Goal: Information Seeking & Learning: Check status

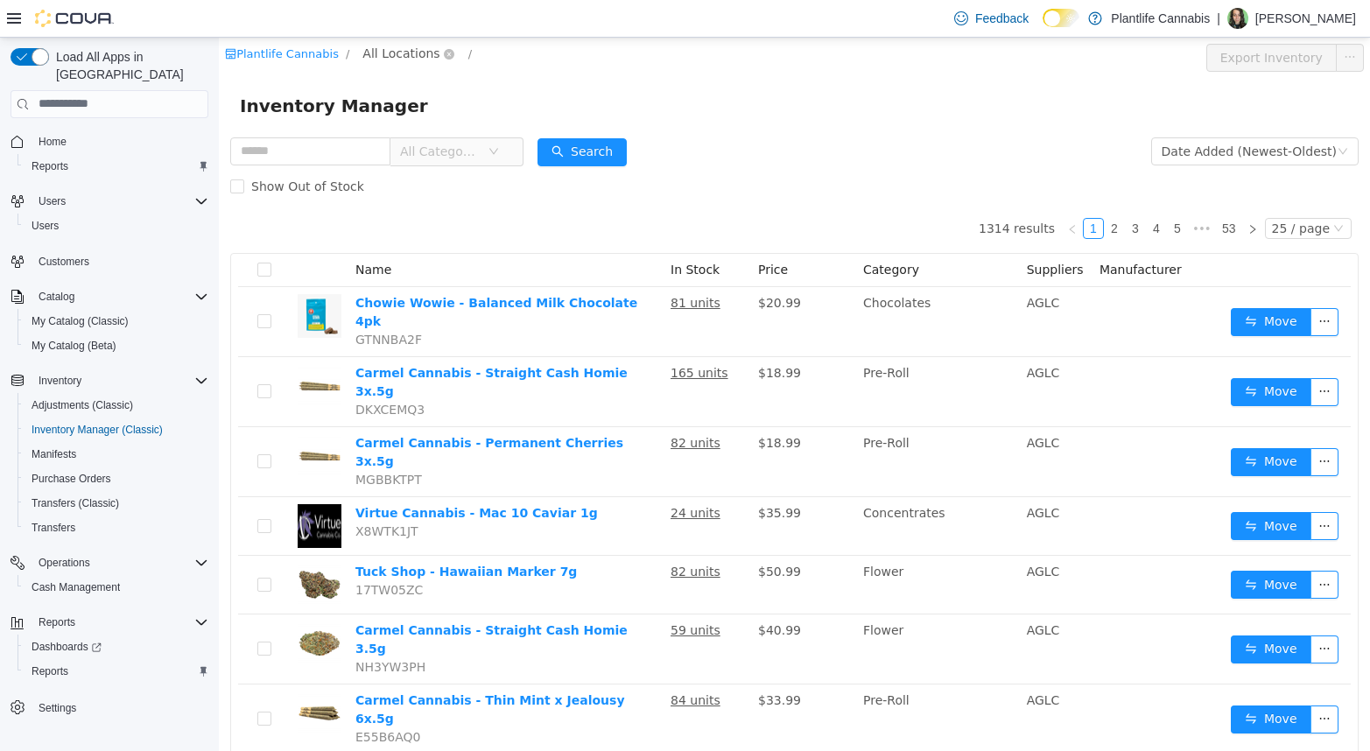
click at [407, 59] on span "All Locations" at bounding box center [400, 52] width 77 height 19
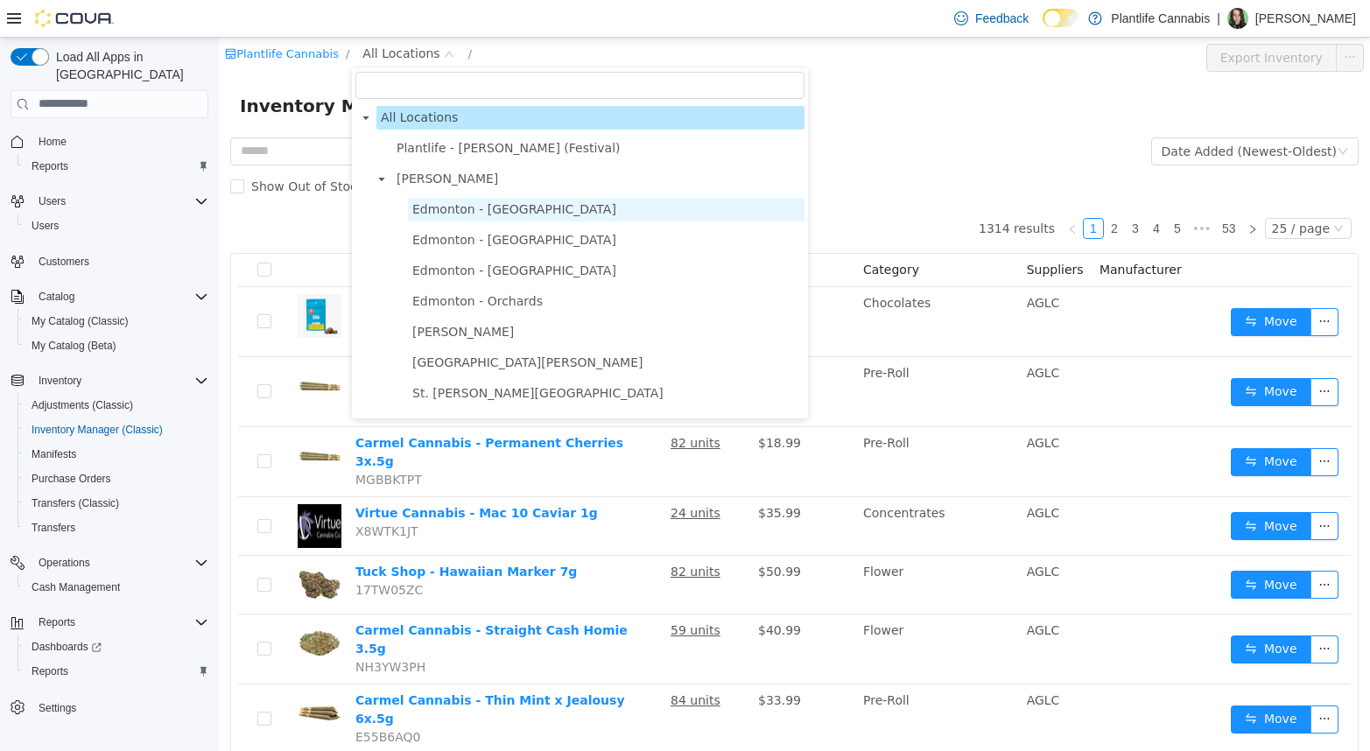
click at [436, 200] on span "Edmonton - [GEOGRAPHIC_DATA]" at bounding box center [606, 209] width 397 height 24
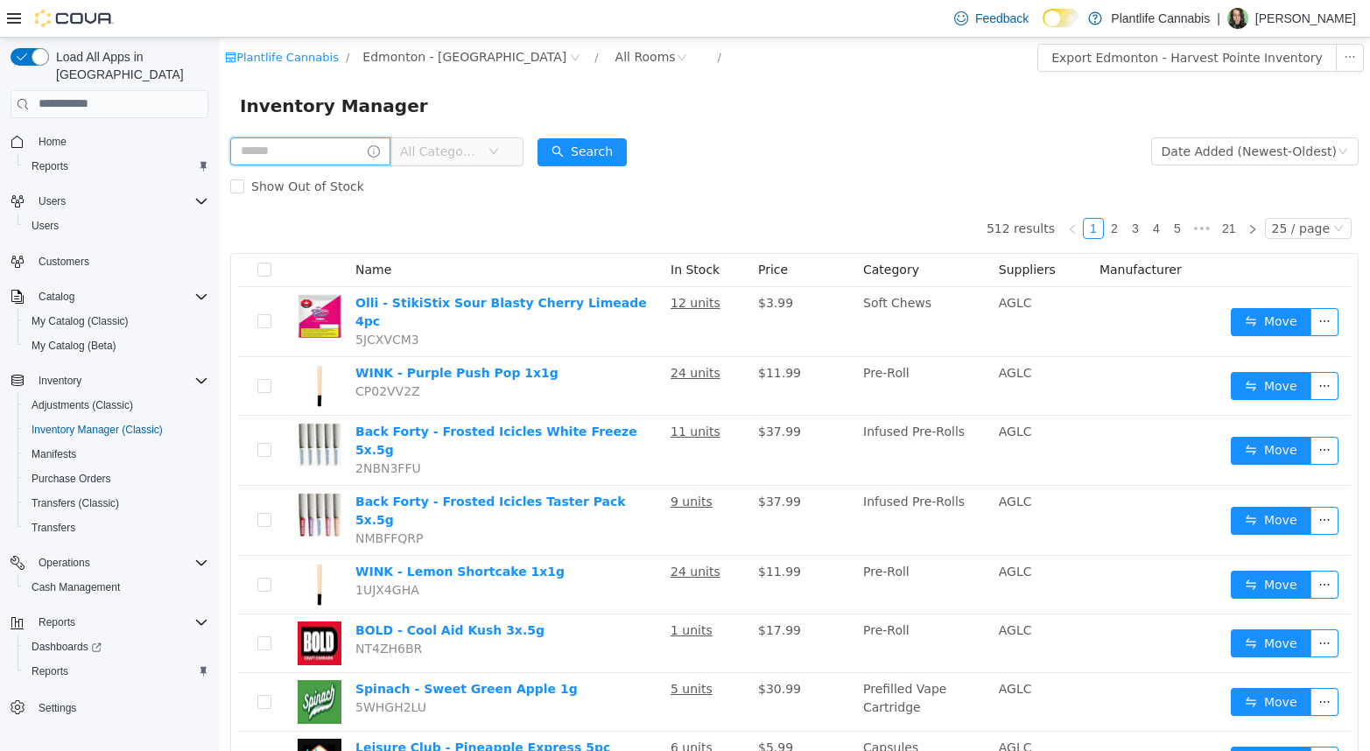
click at [309, 147] on input "text" at bounding box center [310, 151] width 160 height 28
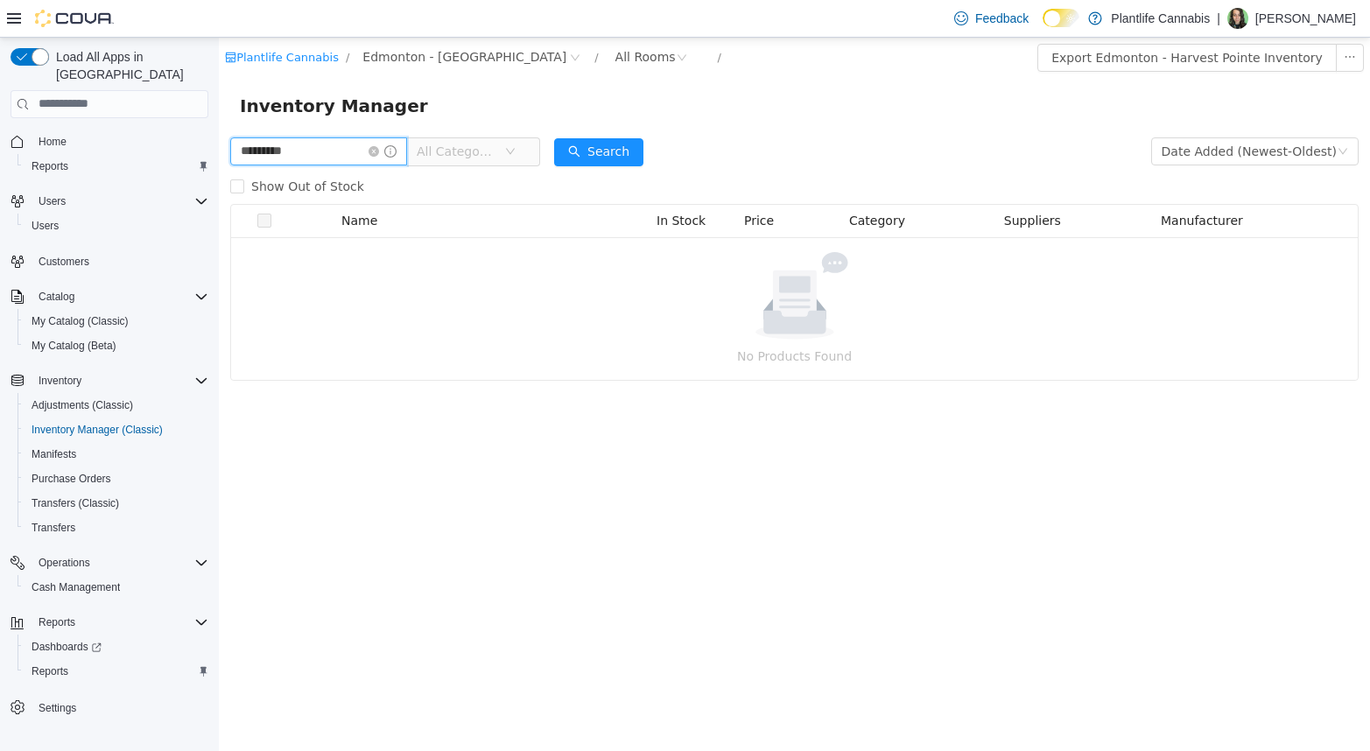
type input "*********"
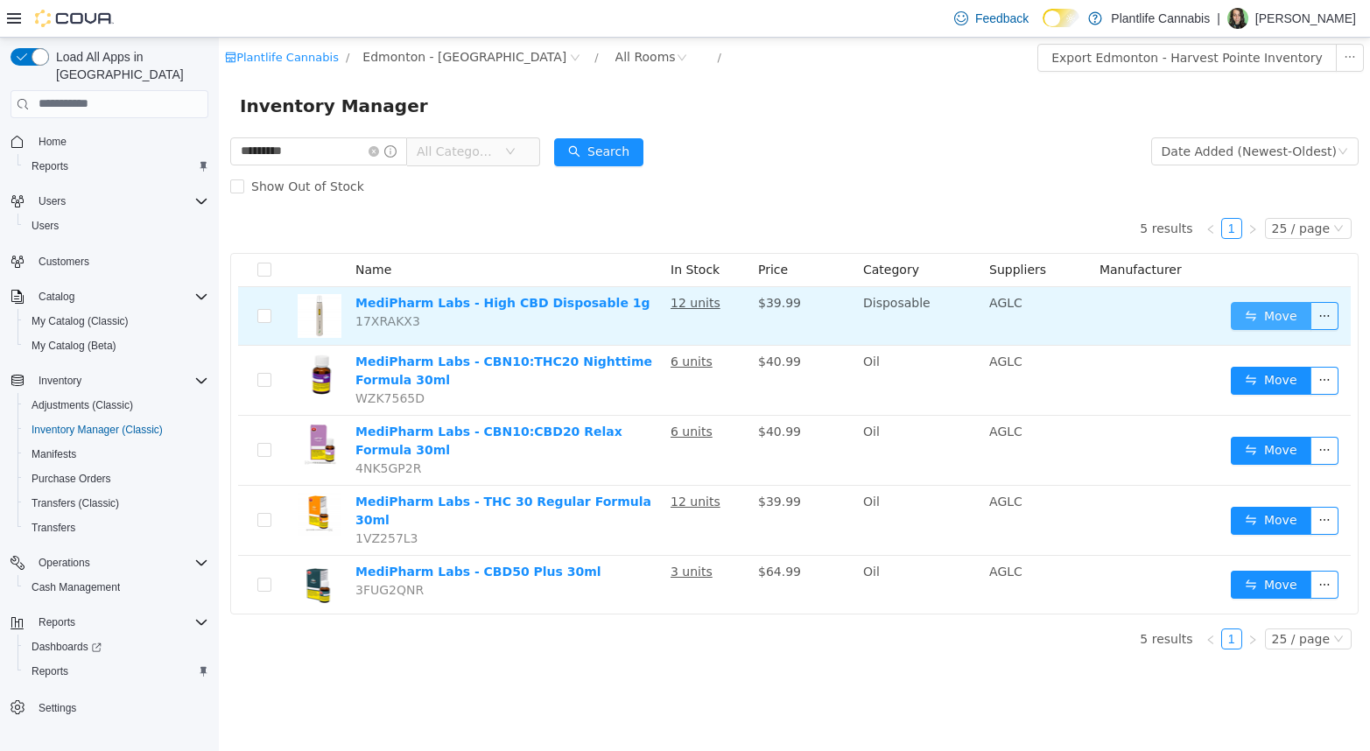
click at [1270, 310] on button "Move" at bounding box center [1271, 315] width 81 height 28
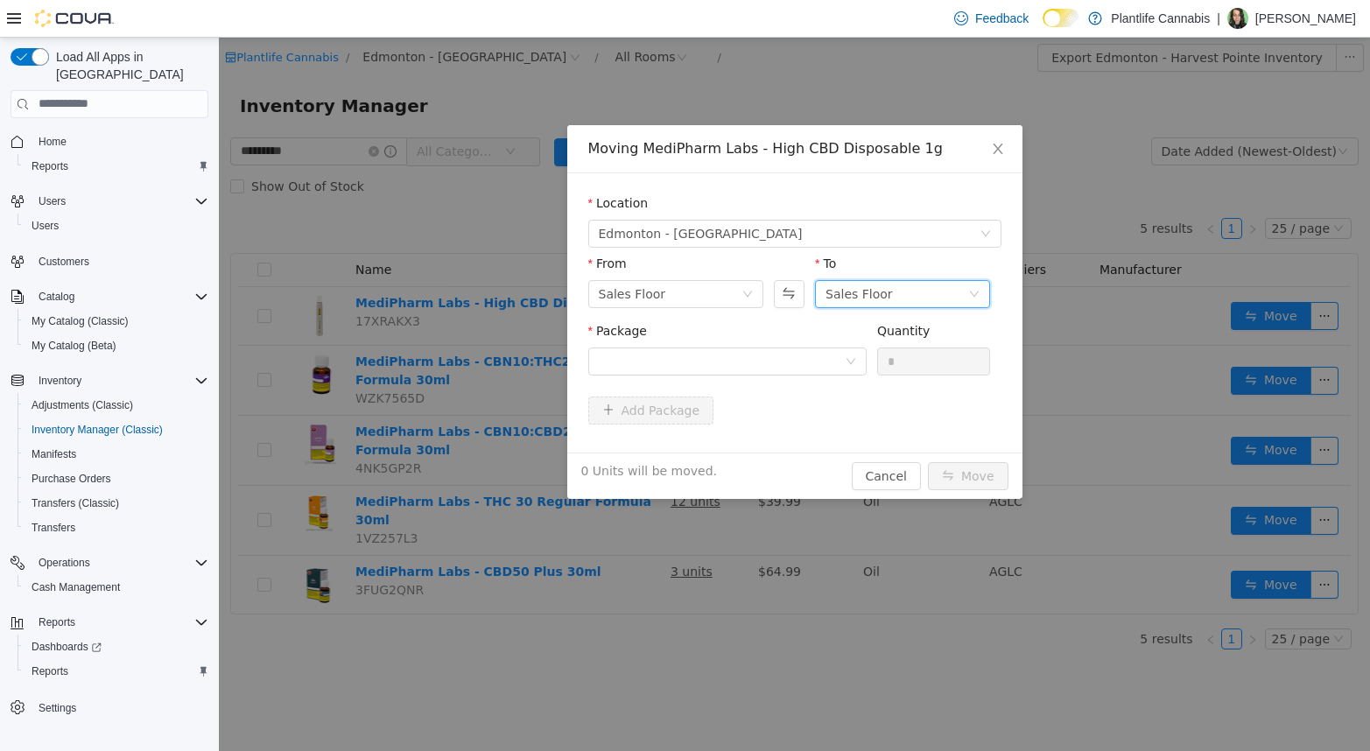
click at [863, 299] on div "Sales Floor" at bounding box center [859, 293] width 67 height 26
click at [852, 383] on li "Returns" at bounding box center [902, 384] width 175 height 28
click at [762, 362] on div at bounding box center [722, 361] width 246 height 26
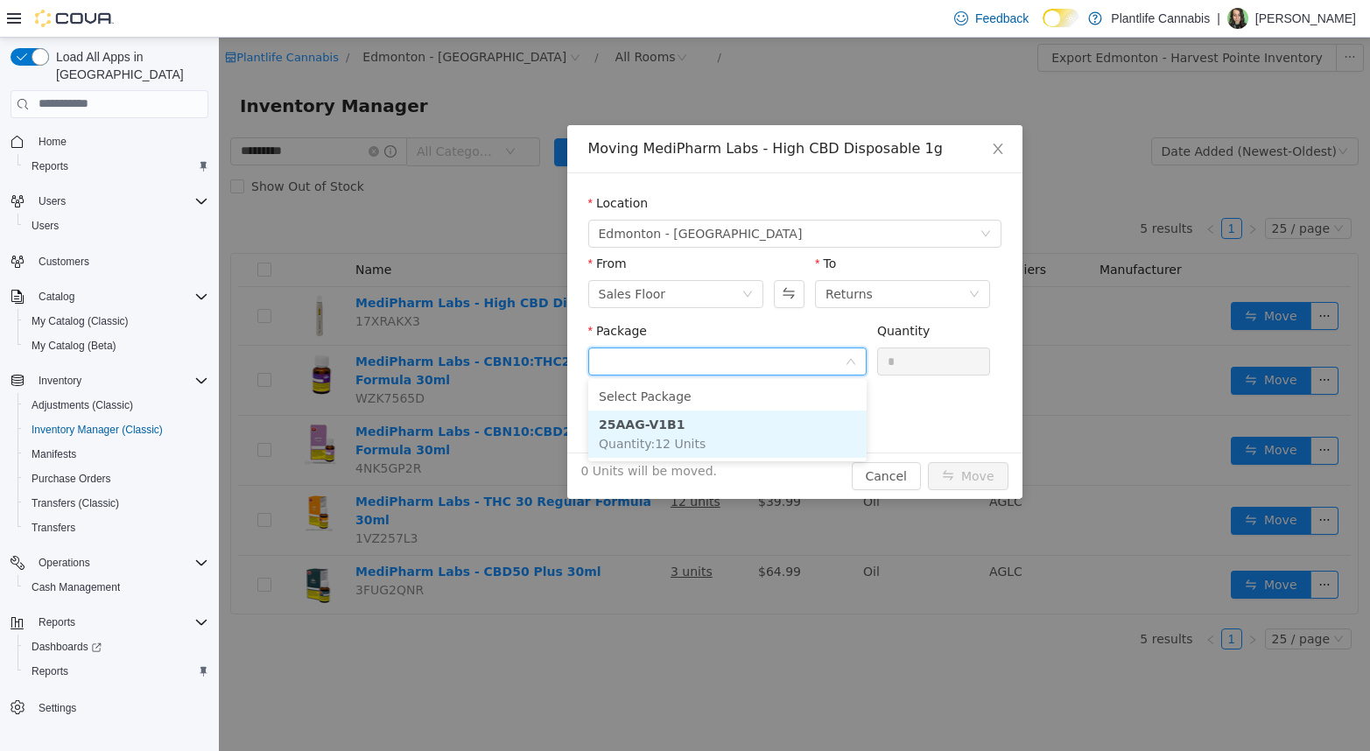
click at [746, 451] on li "25AAG-V1B1 Quantity : 12 Units" at bounding box center [727, 433] width 278 height 47
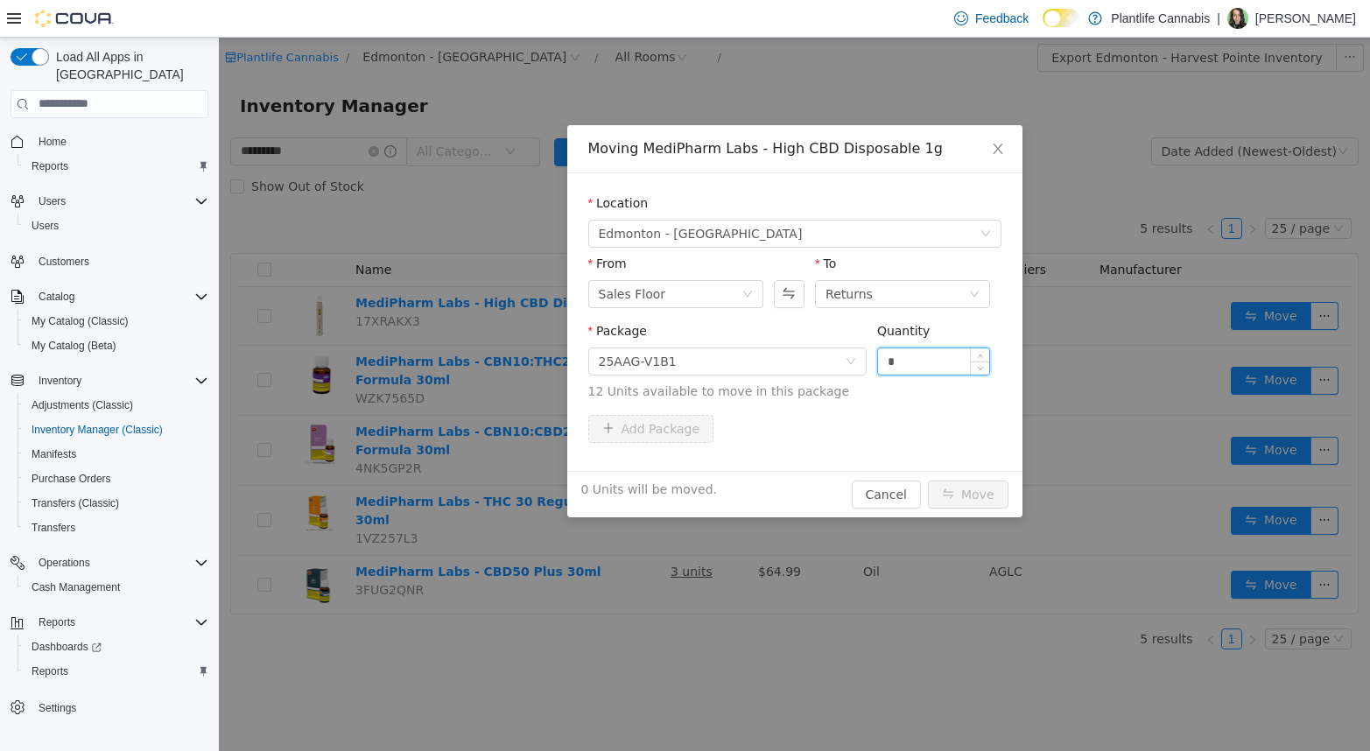
drag, startPoint x: 911, startPoint y: 361, endPoint x: 889, endPoint y: 354, distance: 23.8
click at [889, 354] on input "*" at bounding box center [934, 361] width 112 height 26
type input "*"
click at [981, 489] on button "Move" at bounding box center [968, 494] width 81 height 28
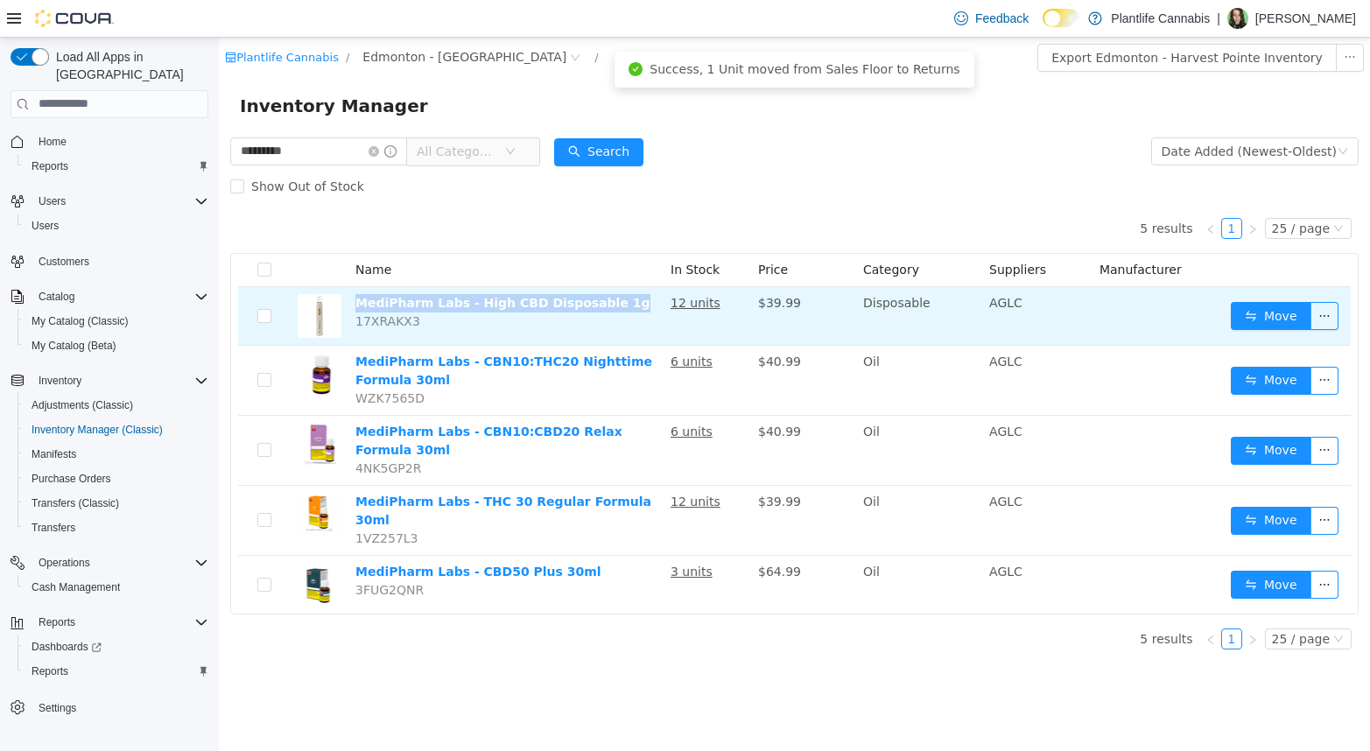
drag, startPoint x: 623, startPoint y: 299, endPoint x: 357, endPoint y: 310, distance: 266.3
click at [357, 310] on td "MediPharm Labs - High CBD Disposable 1g 17XRAKX3" at bounding box center [505, 315] width 315 height 59
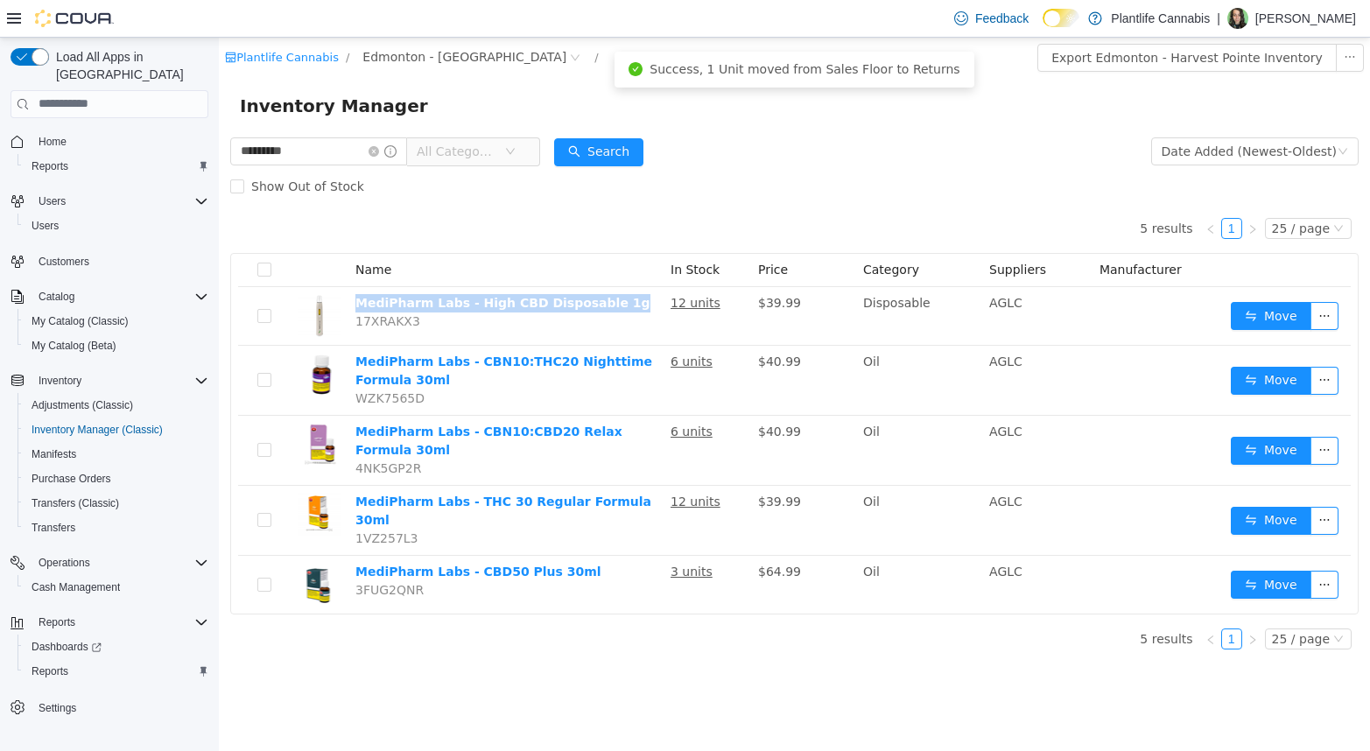
copy link "MediPharm Labs - High CBD Disposable 1g"
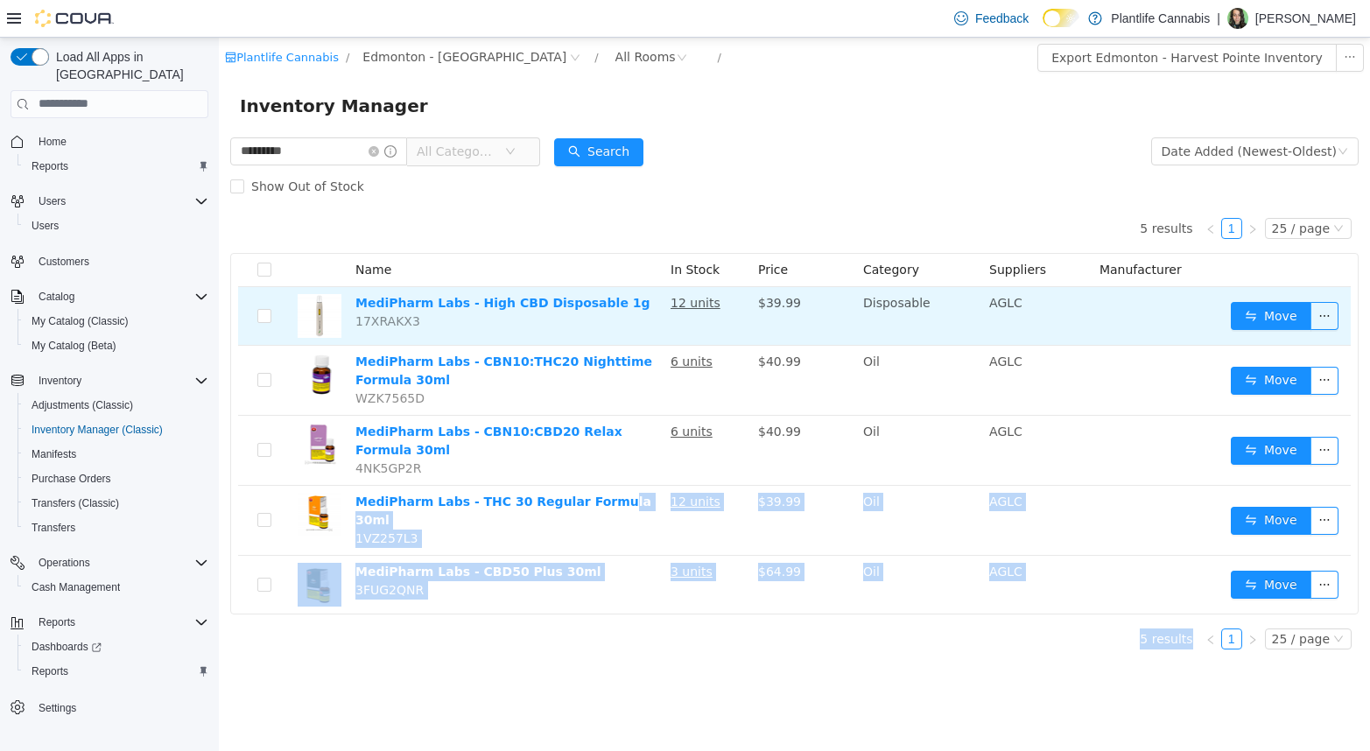
drag, startPoint x: 596, startPoint y: 557, endPoint x: 662, endPoint y: 339, distance: 227.6
click at [597, 504] on body "Plantlife Cannabis / Edmonton - Harvest Pointe / All Rooms / Export Edmonton - …" at bounding box center [794, 393] width 1151 height 713
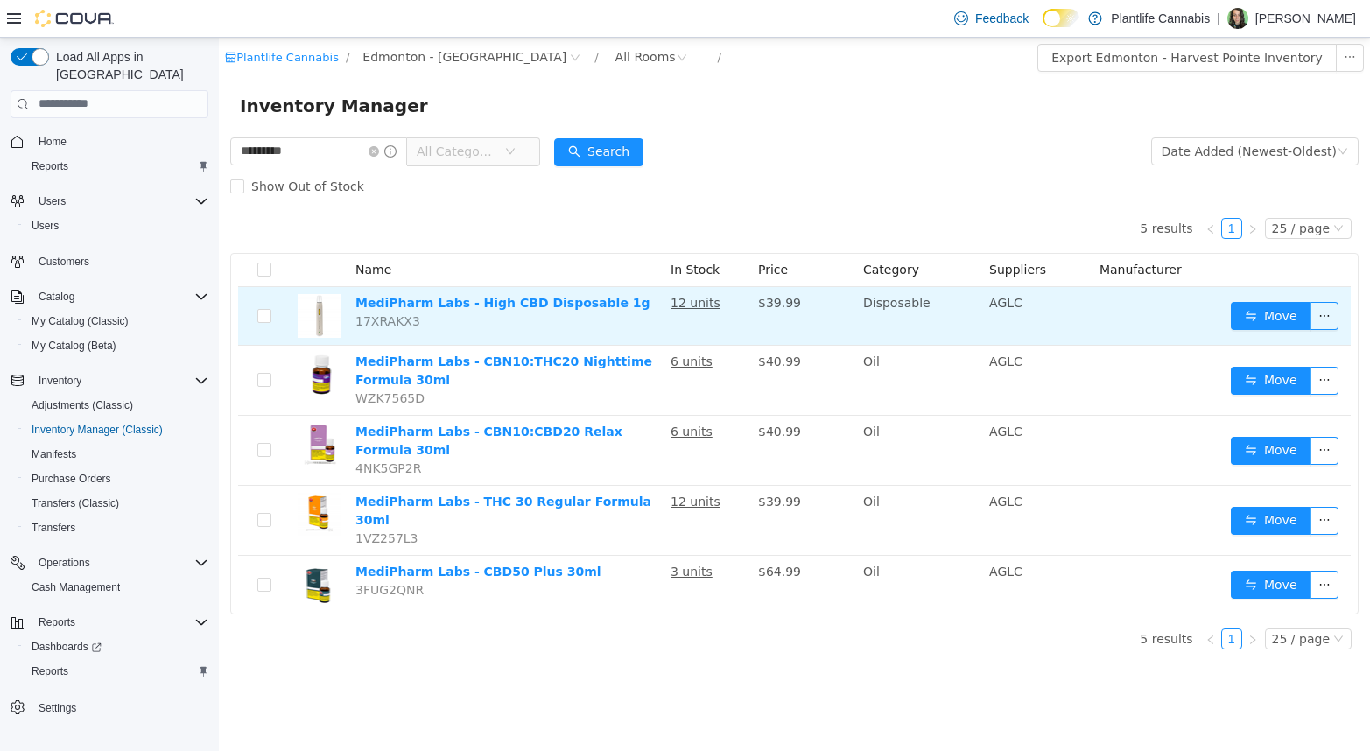
click at [694, 298] on u "12 units" at bounding box center [696, 302] width 50 height 14
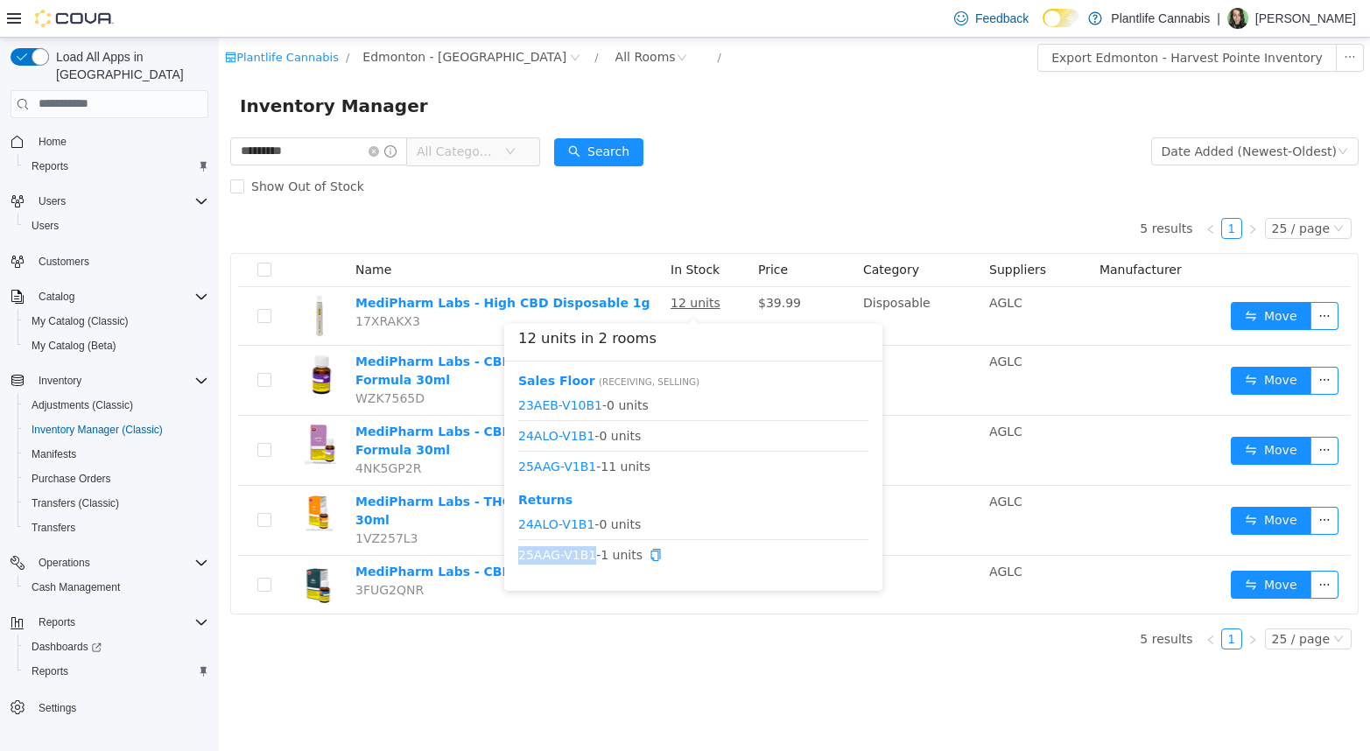
drag, startPoint x: 595, startPoint y: 553, endPoint x: 521, endPoint y: 559, distance: 74.6
click at [521, 559] on span "25AAG-V1B1 - 1 units" at bounding box center [693, 554] width 350 height 18
copy link "25AAG-V1B1"
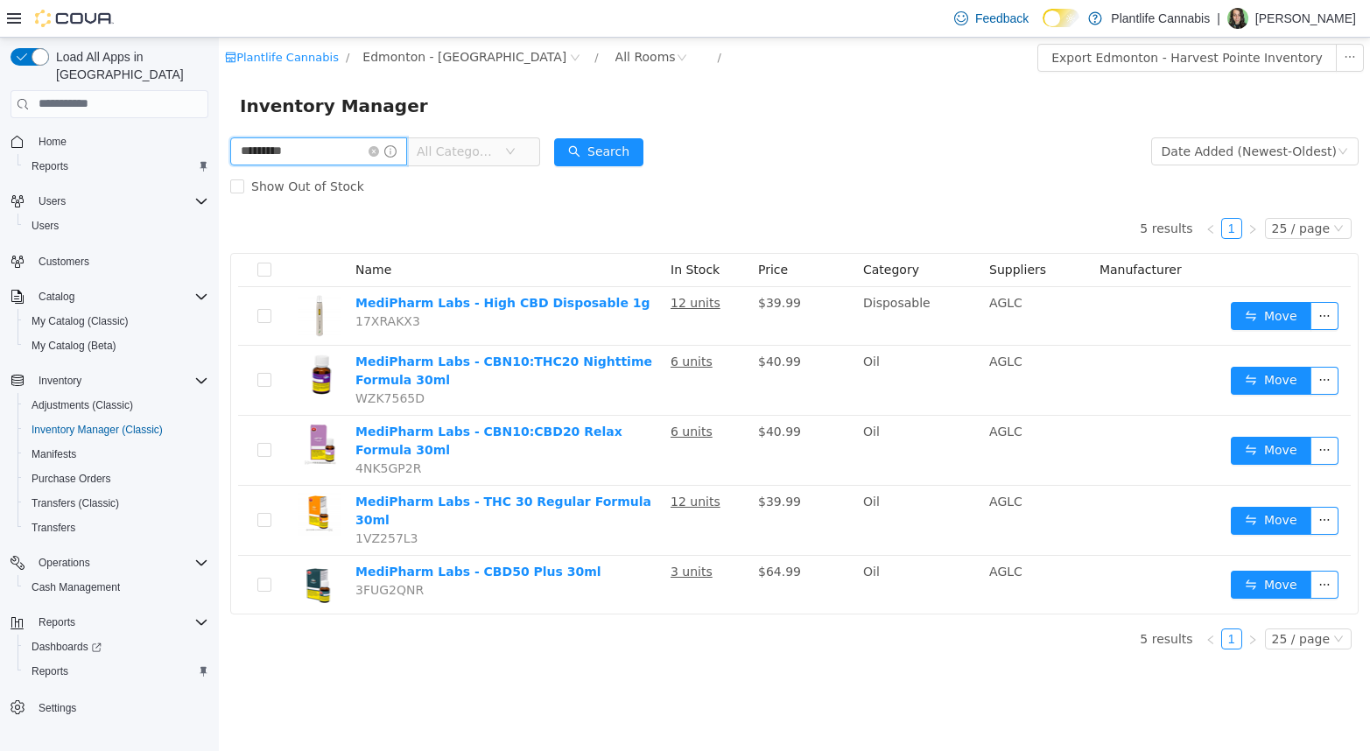
drag, startPoint x: 327, startPoint y: 152, endPoint x: 143, endPoint y: 151, distance: 184.7
click at [219, 151] on html "Plantlife Cannabis / Edmonton - Harvest Pointe / All Rooms / Export Edmonton - …" at bounding box center [794, 393] width 1151 height 713
type input "**********"
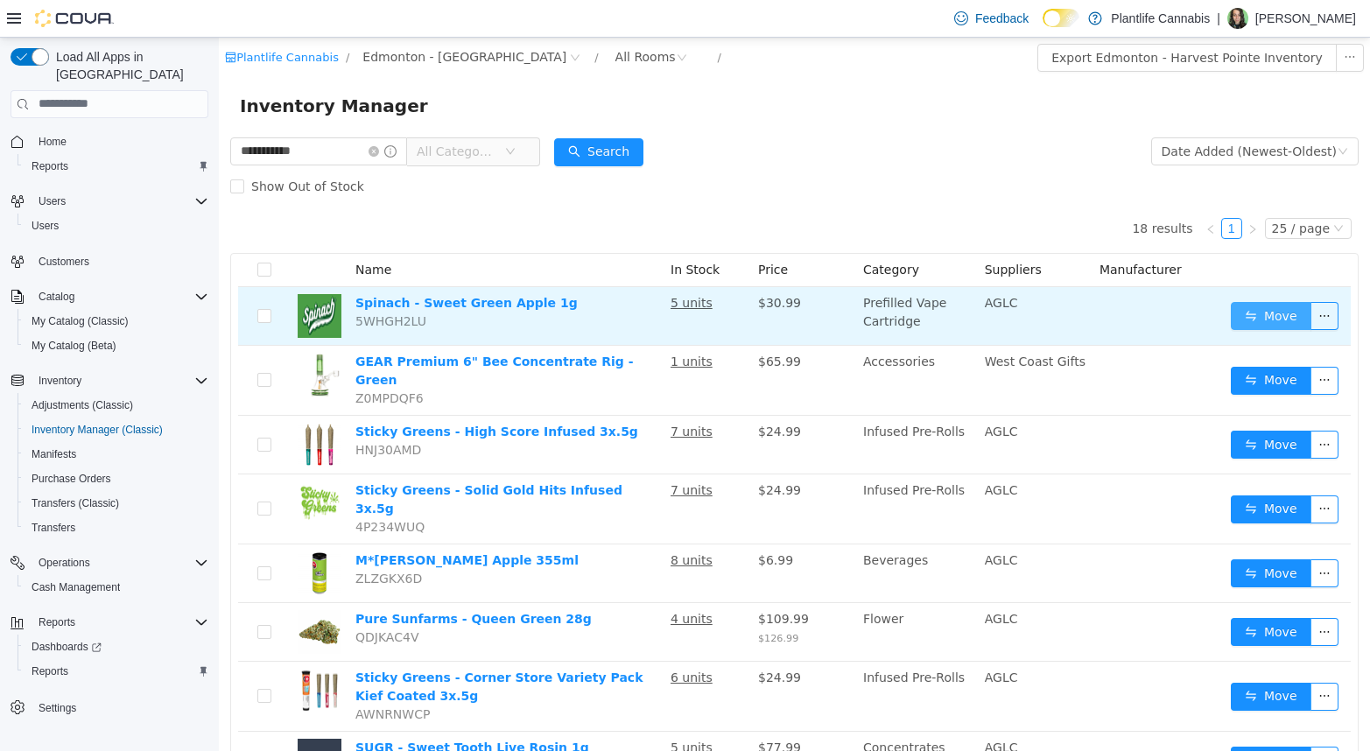
click at [1231, 305] on button "Move" at bounding box center [1271, 315] width 81 height 28
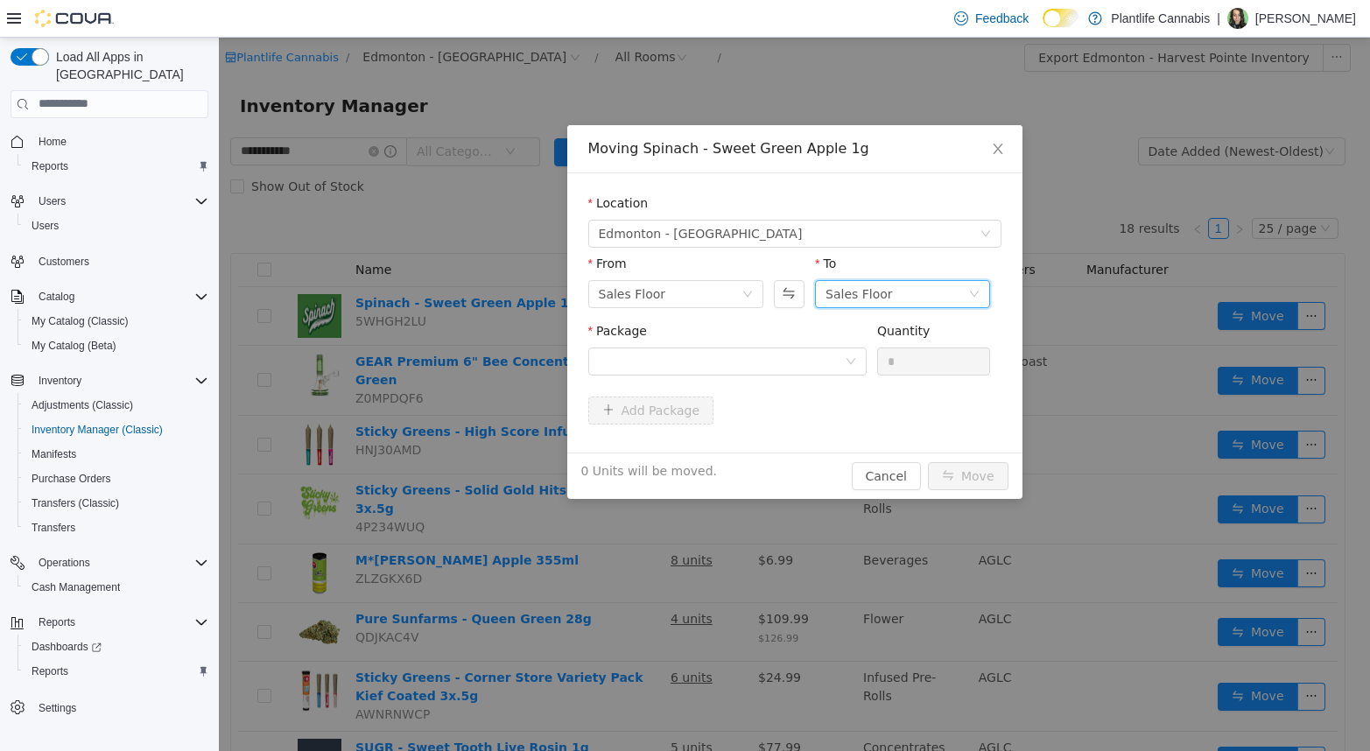
click at [840, 299] on div "Sales Floor" at bounding box center [859, 293] width 67 height 26
click at [835, 377] on li "Returns" at bounding box center [902, 384] width 175 height 28
click at [771, 344] on div "Package" at bounding box center [727, 333] width 278 height 25
click at [770, 353] on div at bounding box center [722, 361] width 246 height 26
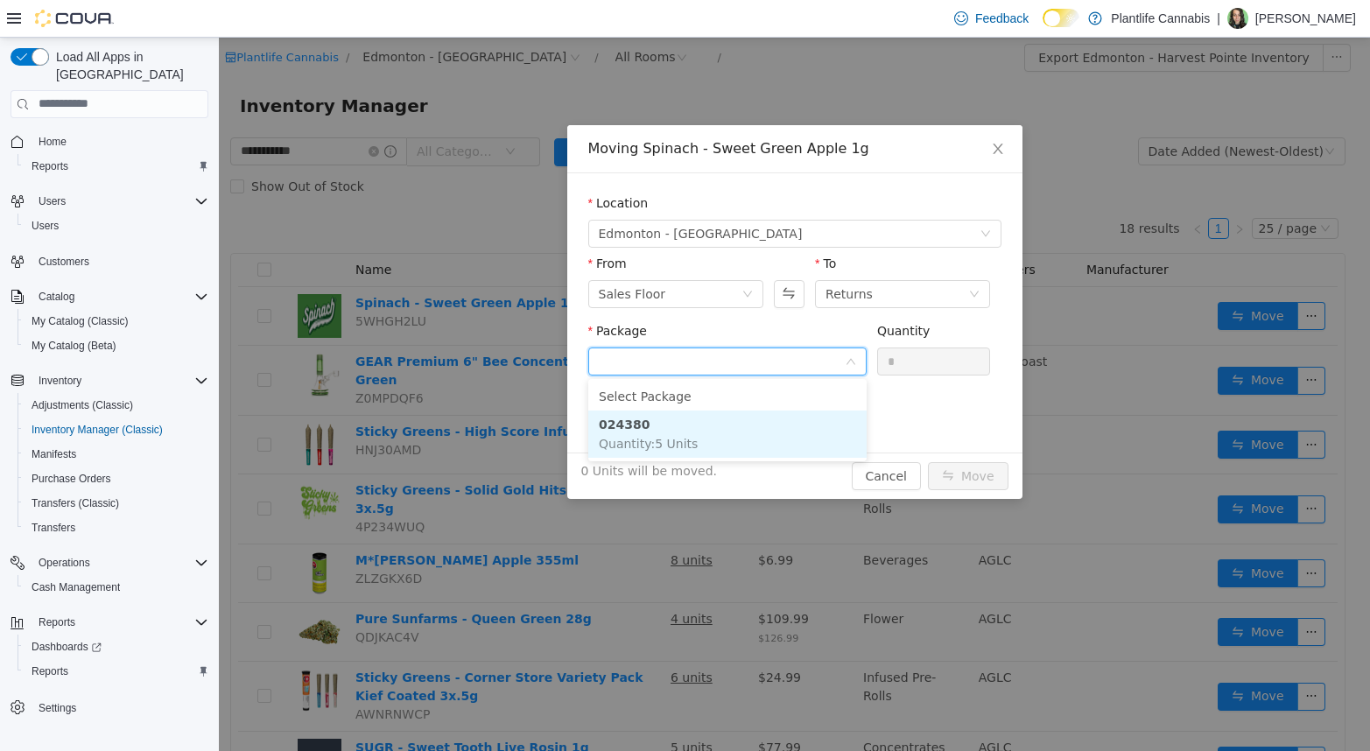
click at [734, 427] on li "024380 Quantity : 5 Units" at bounding box center [727, 433] width 278 height 47
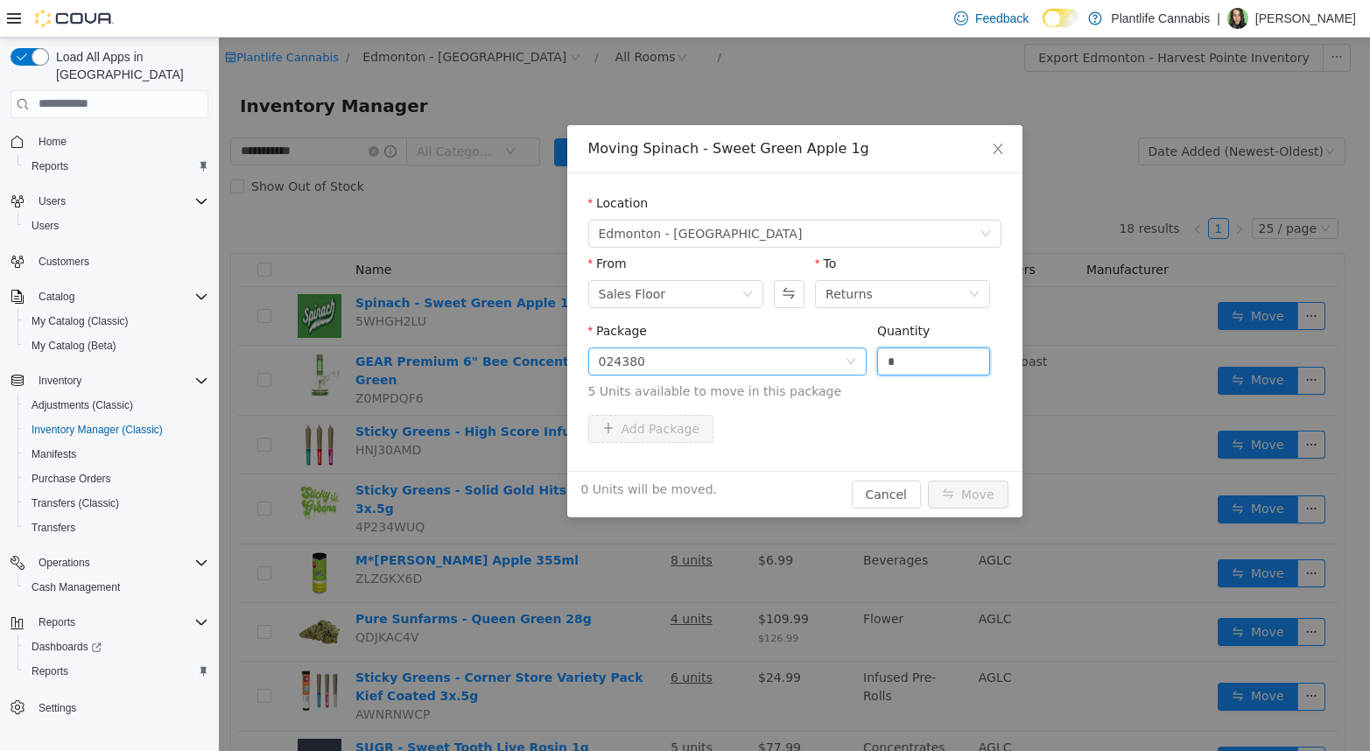
drag, startPoint x: 905, startPoint y: 362, endPoint x: 828, endPoint y: 348, distance: 78.3
click at [855, 353] on span "Package 024380 Quantity * 5 Units available to move in this package" at bounding box center [794, 361] width 413 height 77
type input "*"
click at [960, 491] on button "Move" at bounding box center [968, 494] width 81 height 28
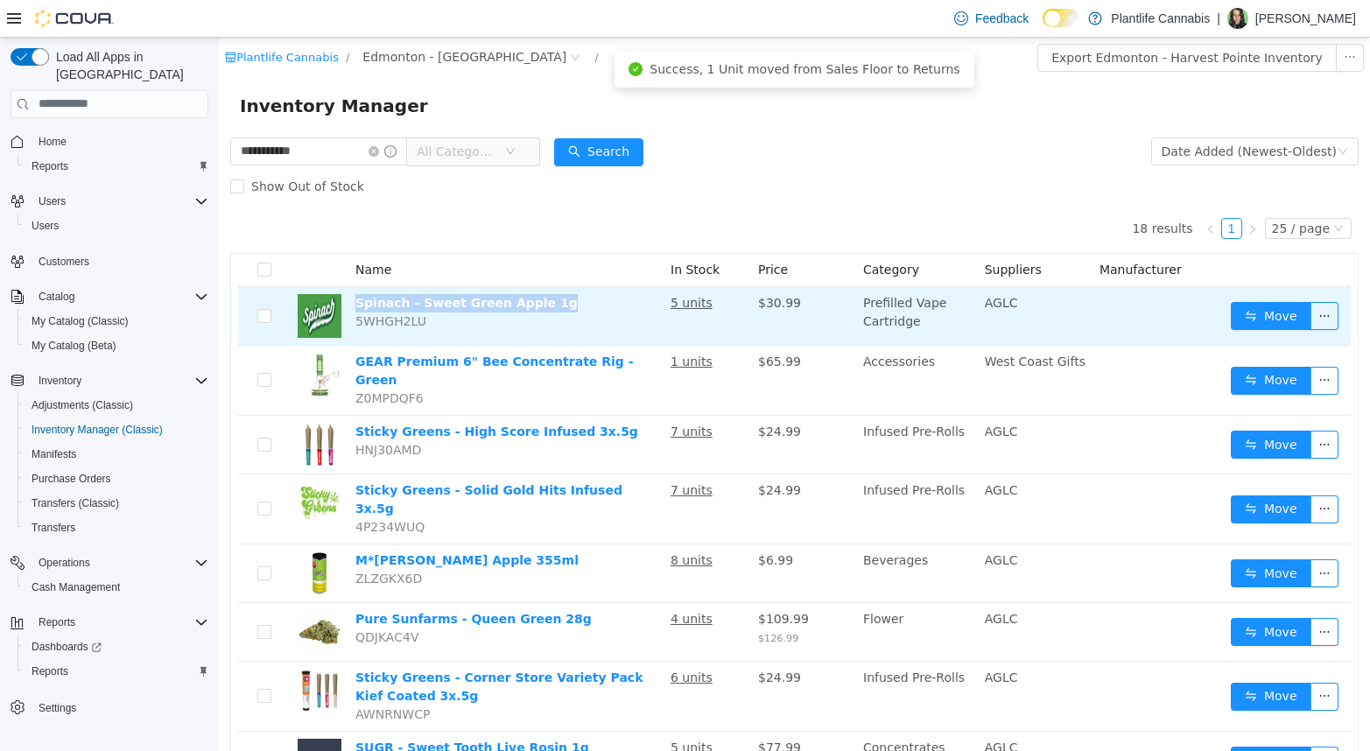
drag, startPoint x: 564, startPoint y: 292, endPoint x: 554, endPoint y: 306, distance: 17.0
click at [554, 306] on td "Spinach - Sweet Green Apple 1g 5WHGH2LU" at bounding box center [505, 315] width 315 height 59
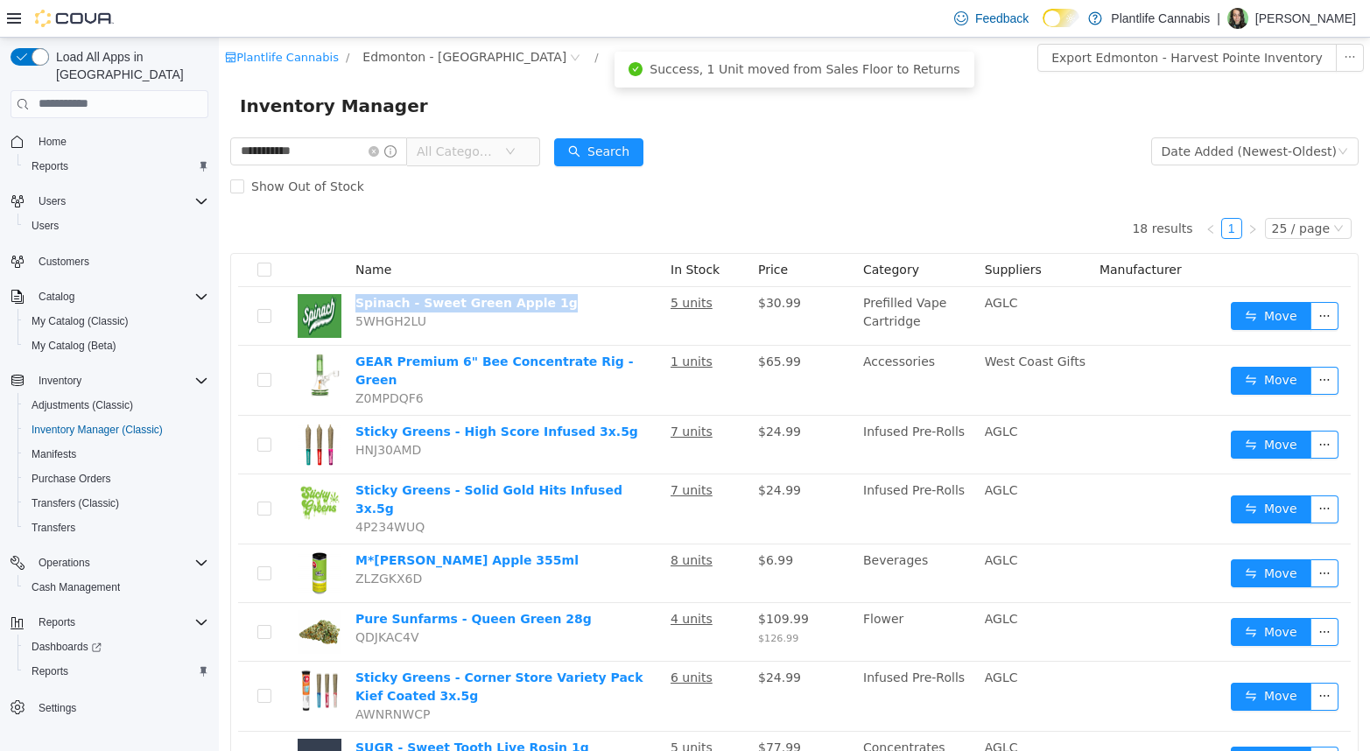
copy link "Spinach - Sweet Green Apple 1g"
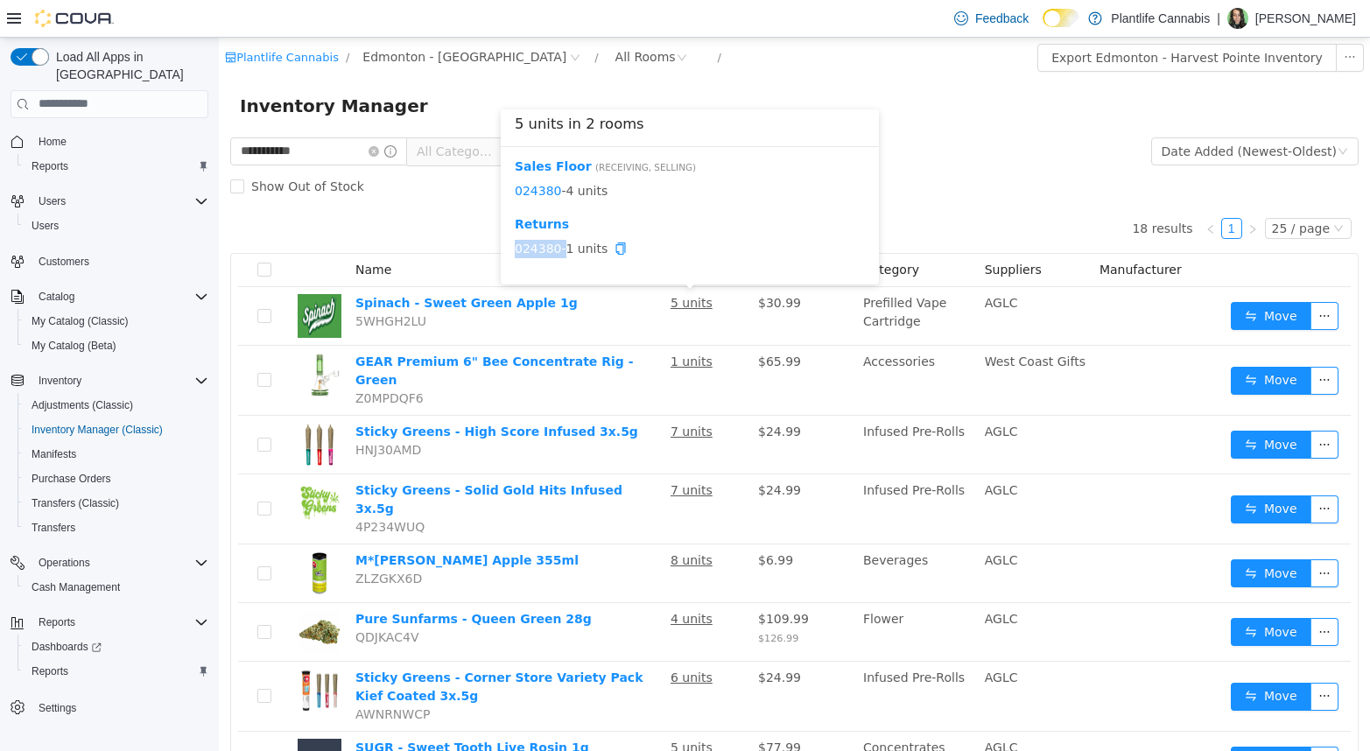
drag, startPoint x: 562, startPoint y: 244, endPoint x: 517, endPoint y: 246, distance: 44.7
click at [517, 246] on span "024380 - 1 units" at bounding box center [690, 248] width 350 height 18
copy span "024380"
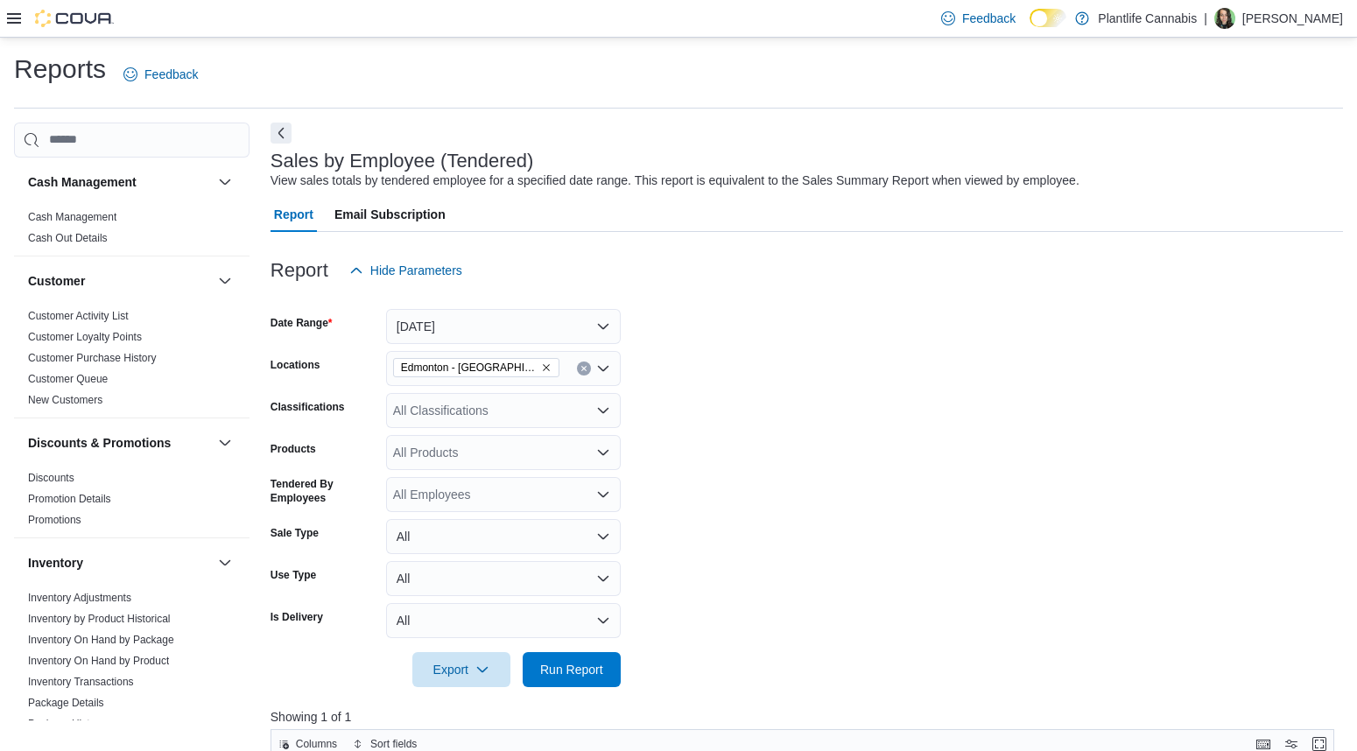
scroll to position [593, 0]
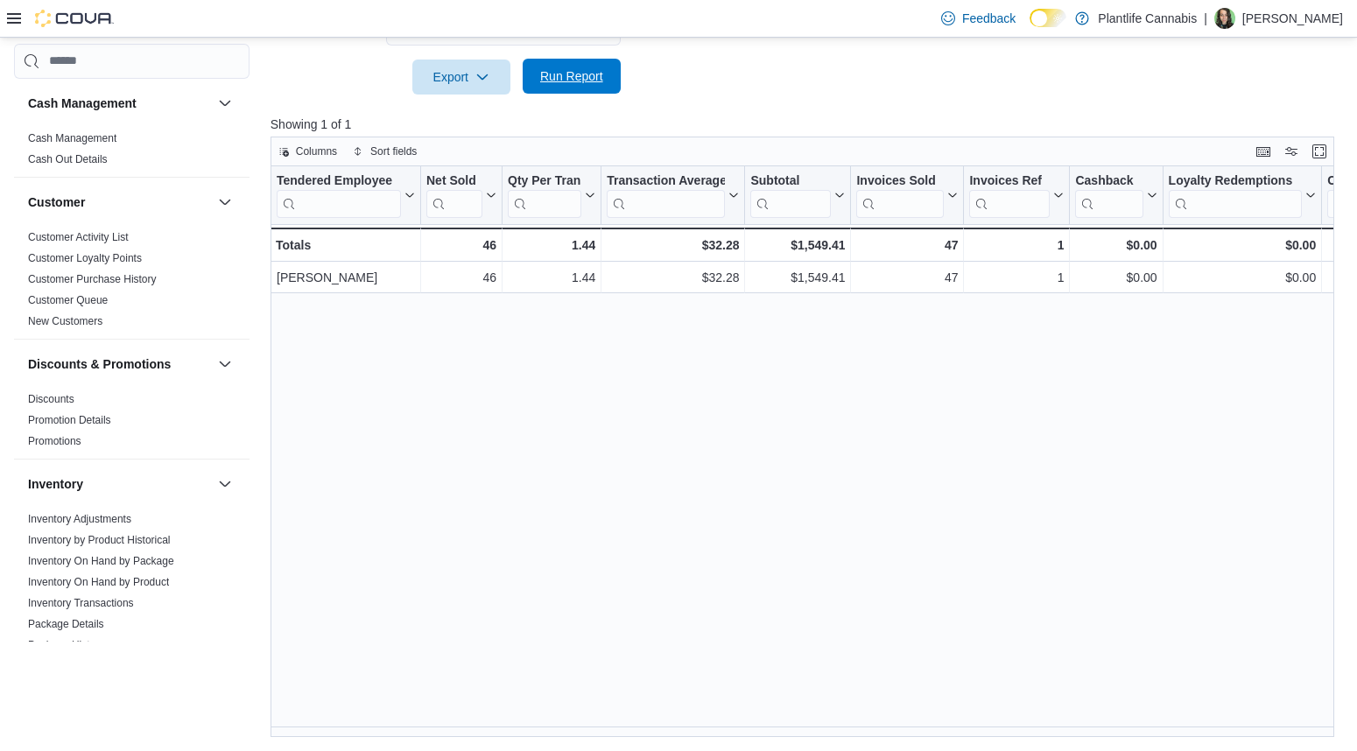
click at [569, 65] on span "Run Report" at bounding box center [571, 76] width 77 height 35
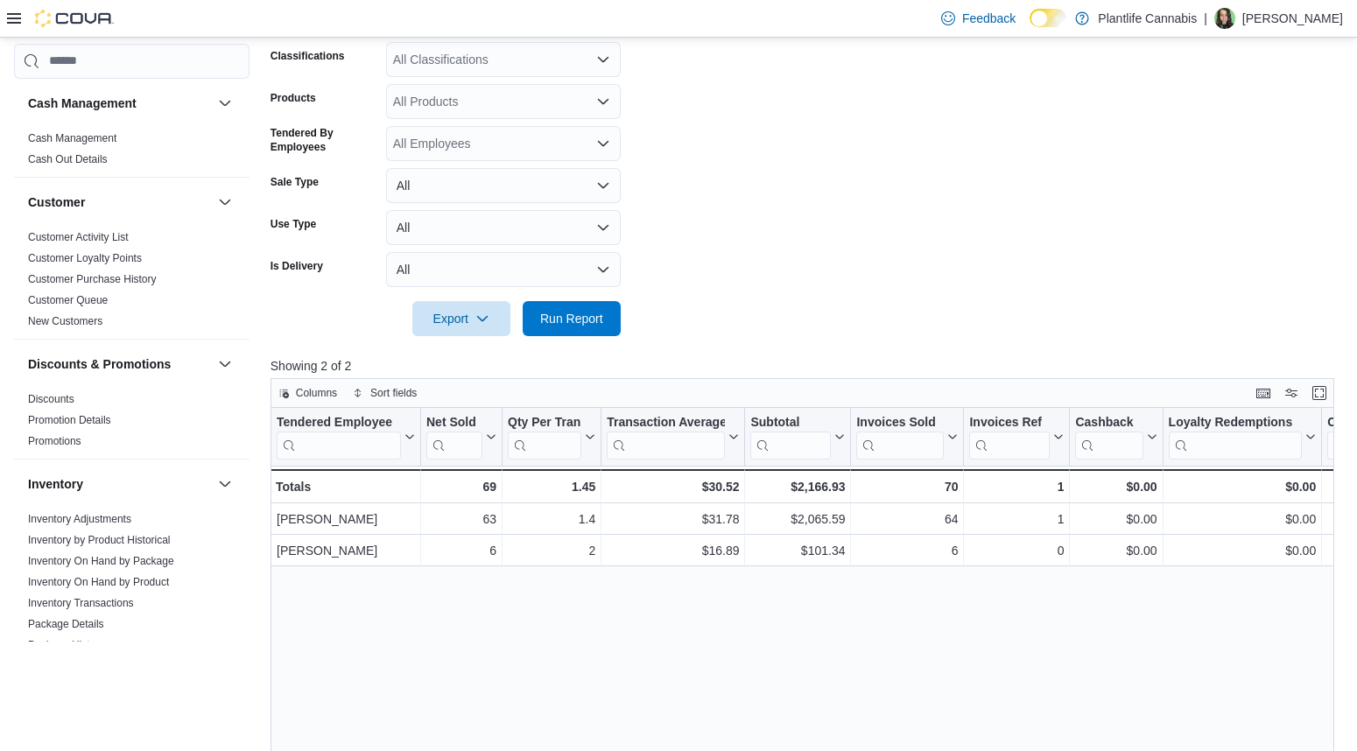
scroll to position [323, 0]
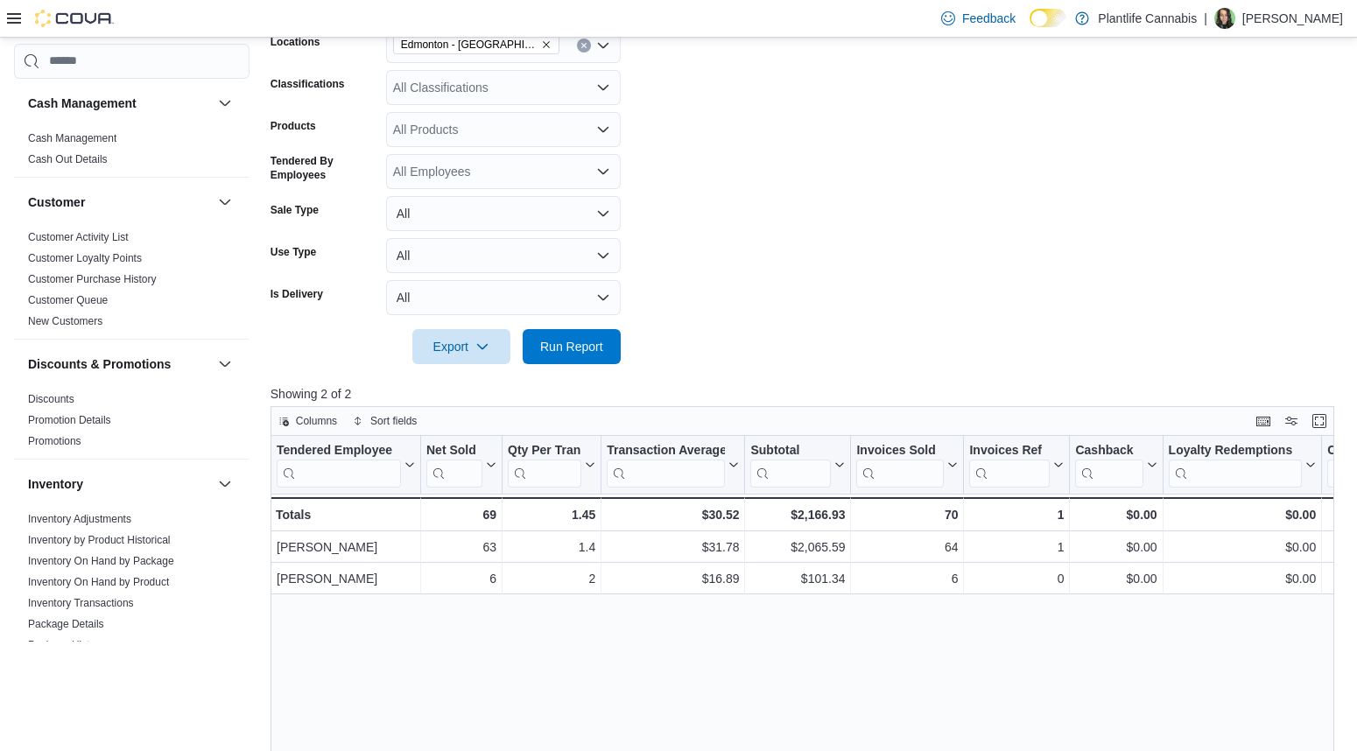
click at [468, 87] on div "All Classifications" at bounding box center [503, 87] width 235 height 35
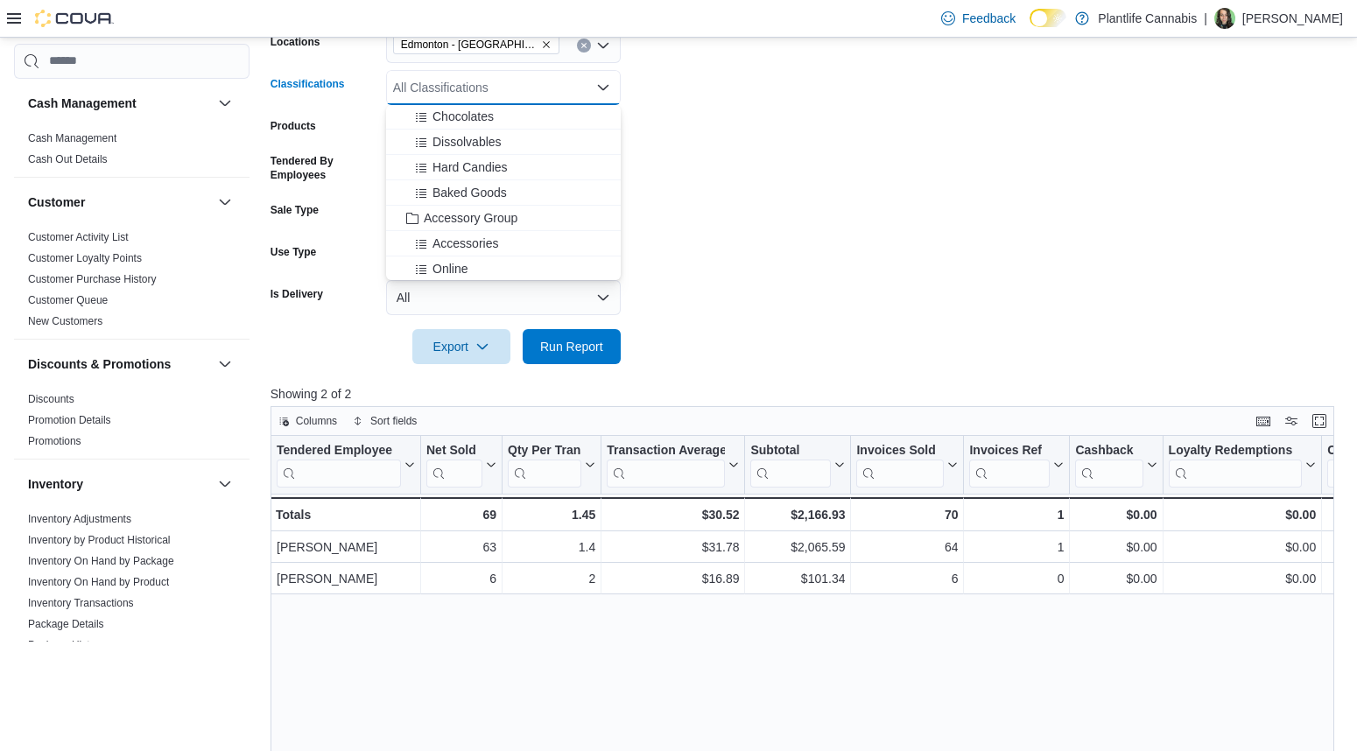
scroll to position [175, 0]
click at [485, 195] on span "Accessory Group" at bounding box center [471, 196] width 94 height 18
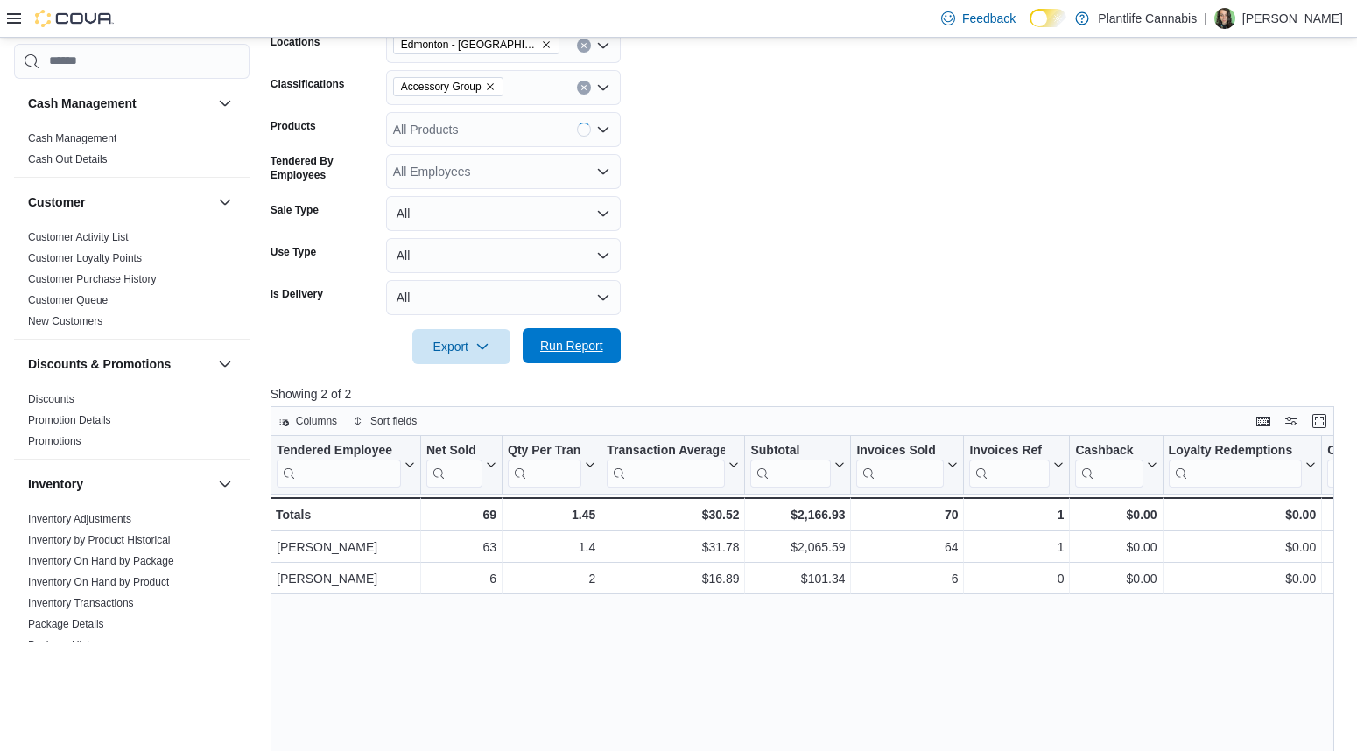
click at [594, 346] on span "Run Report" at bounding box center [571, 346] width 63 height 18
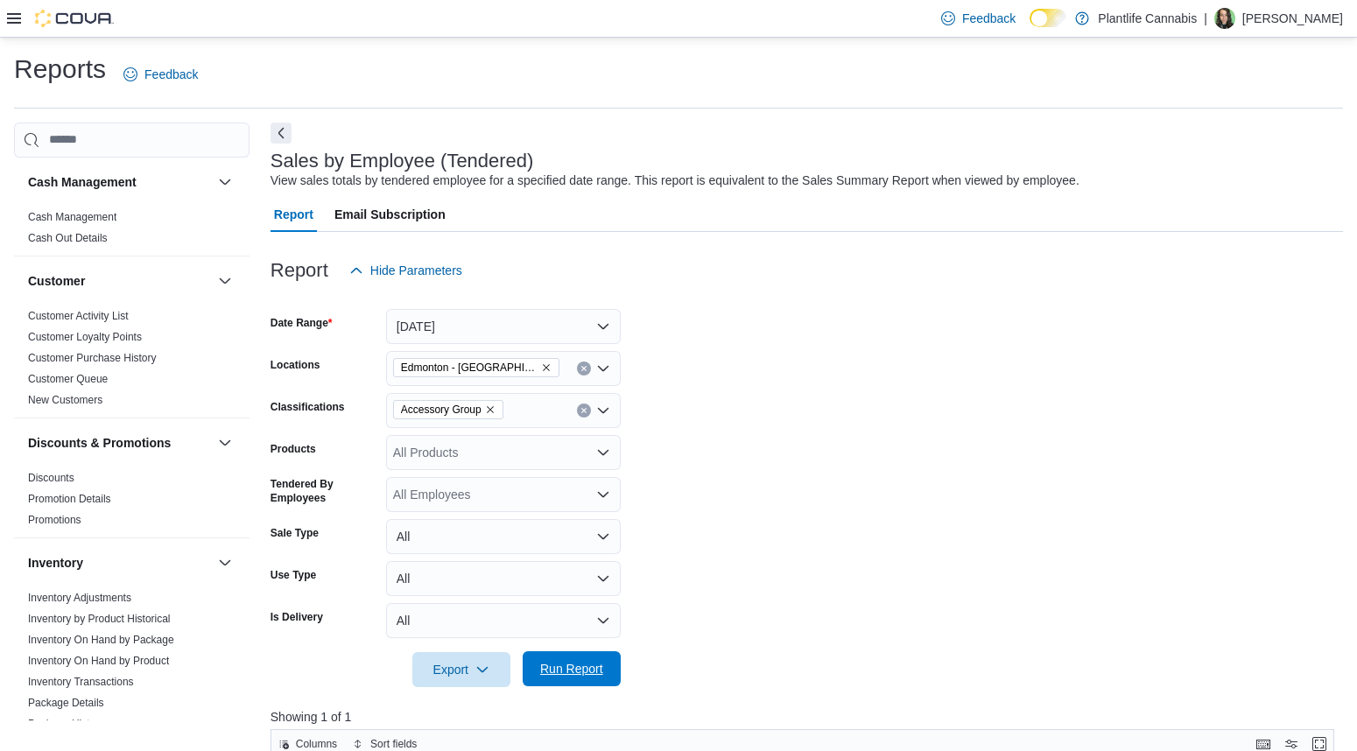
scroll to position [323, 0]
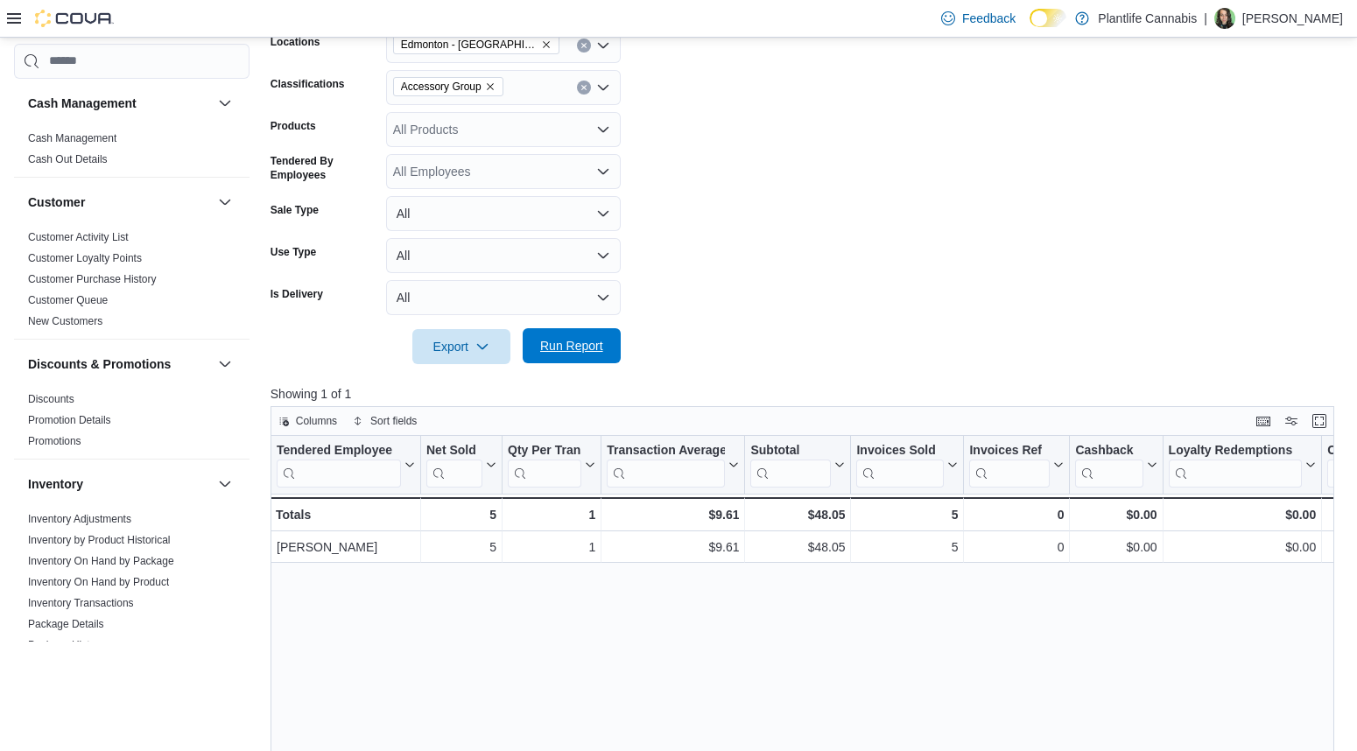
click at [580, 351] on span "Run Report" at bounding box center [571, 346] width 63 height 18
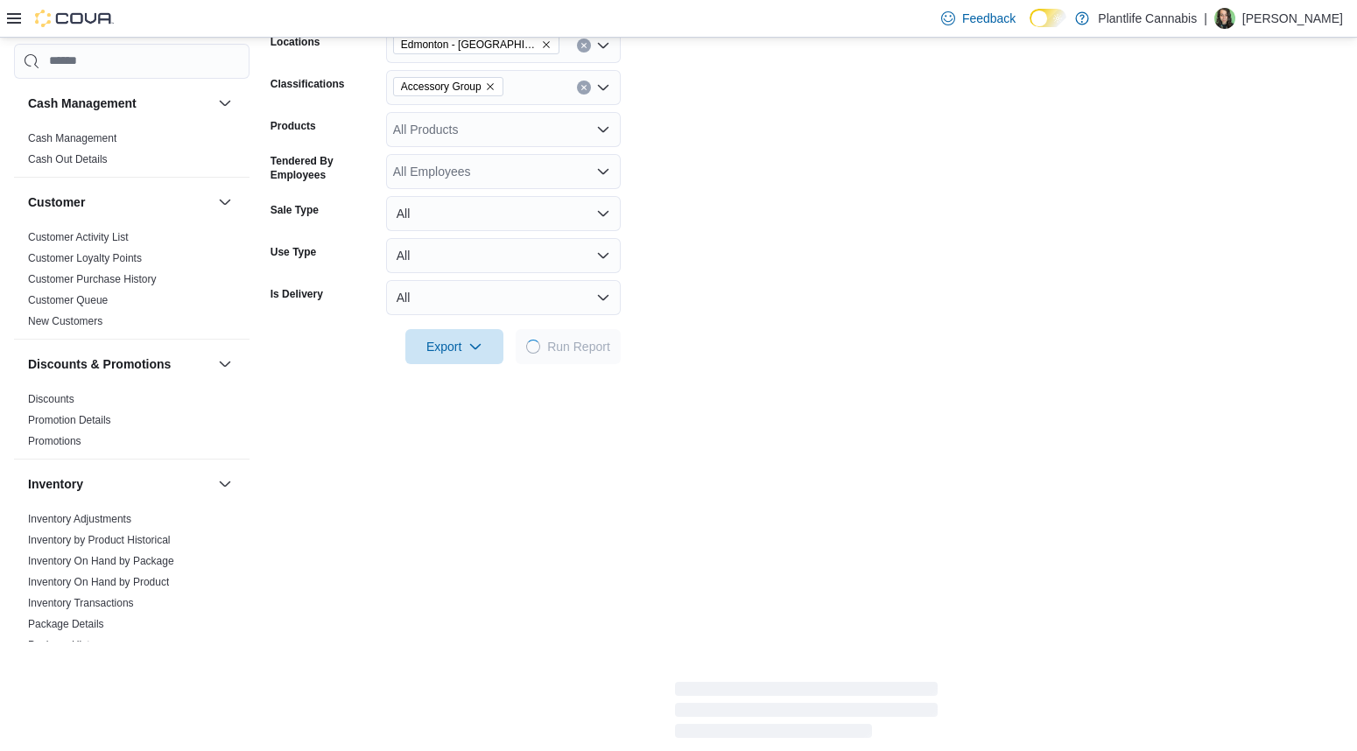
click at [495, 85] on icon "Remove Accessory Group from selection in this group" at bounding box center [490, 86] width 11 height 11
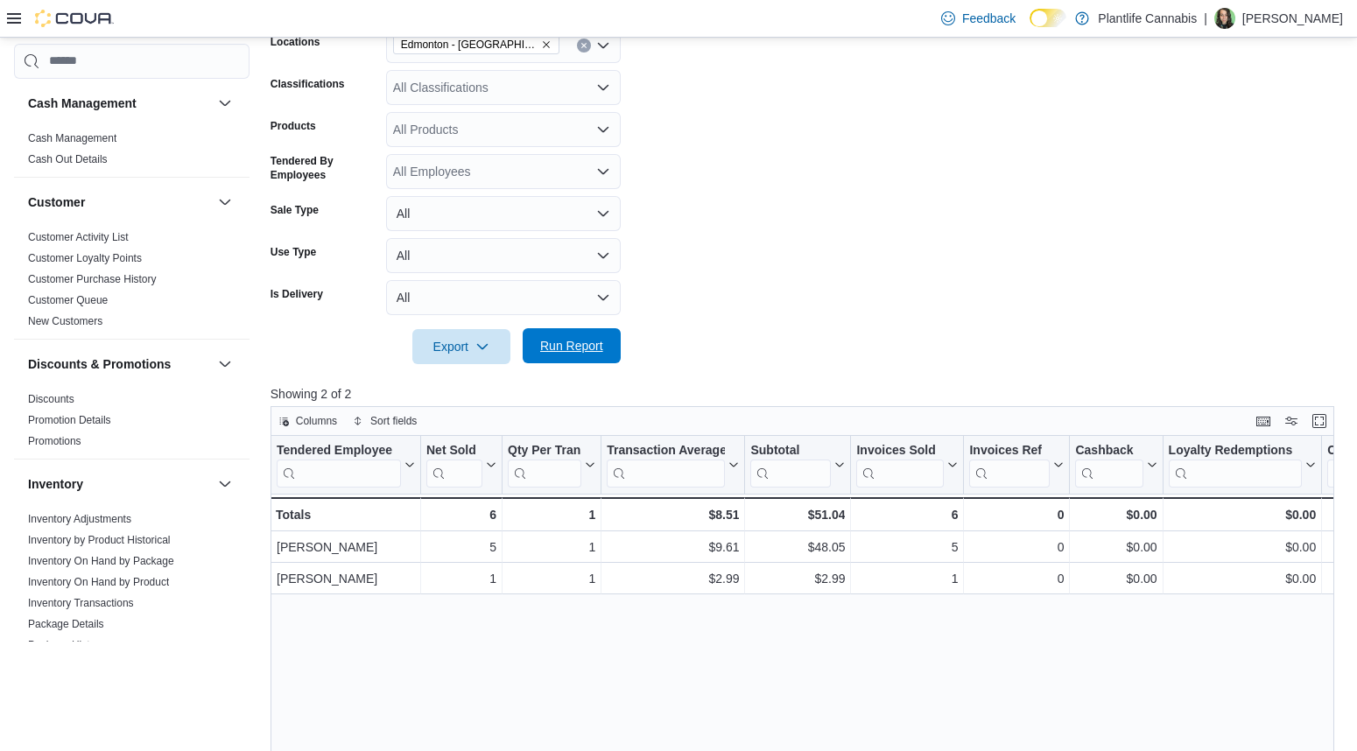
click at [552, 346] on span "Run Report" at bounding box center [571, 346] width 63 height 18
click at [11, 14] on icon at bounding box center [14, 18] width 14 height 11
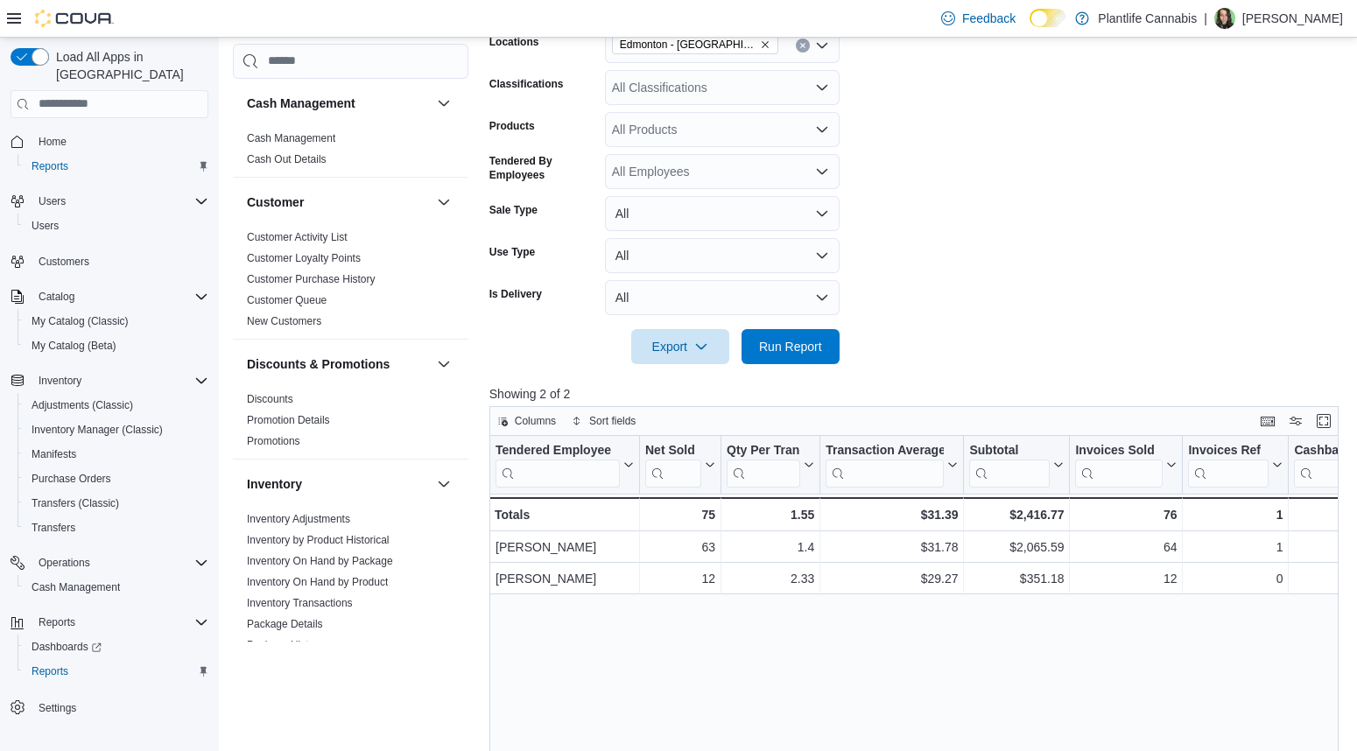
scroll to position [327, 0]
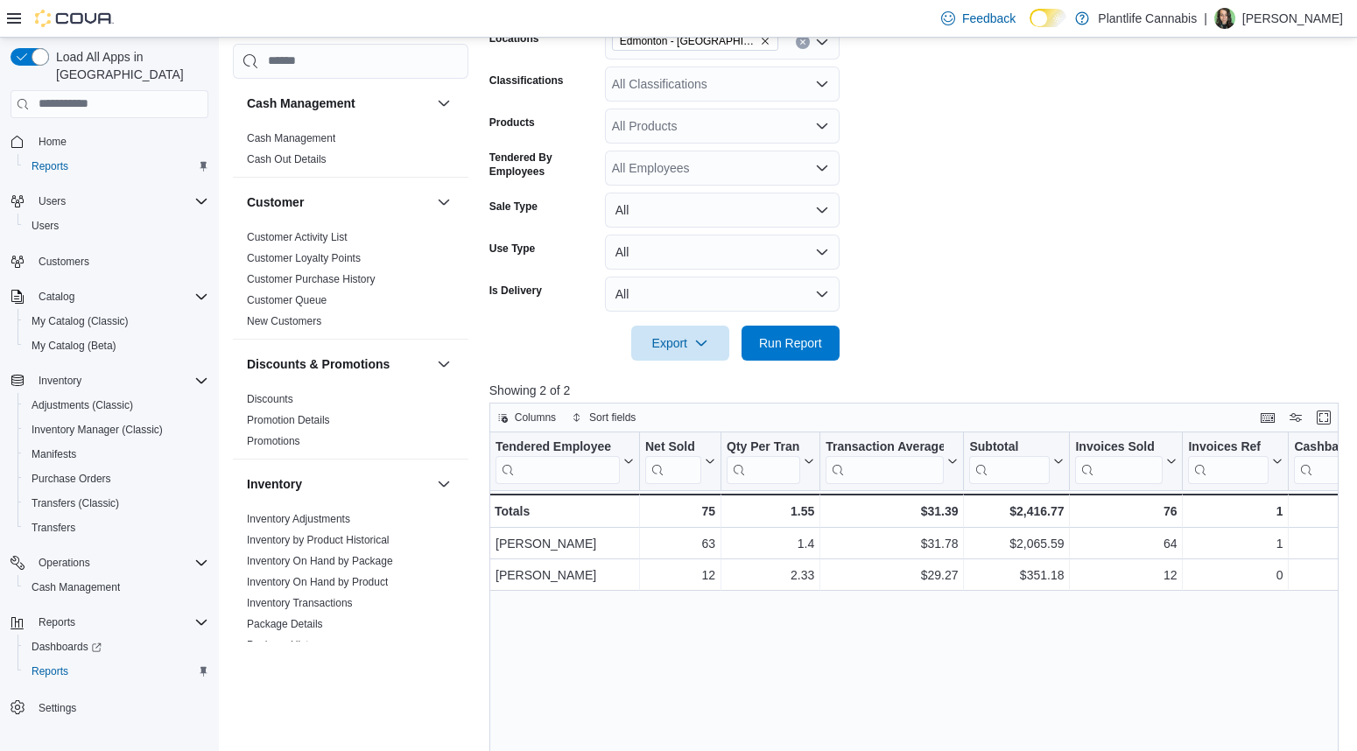
click at [11, 22] on icon at bounding box center [14, 18] width 14 height 11
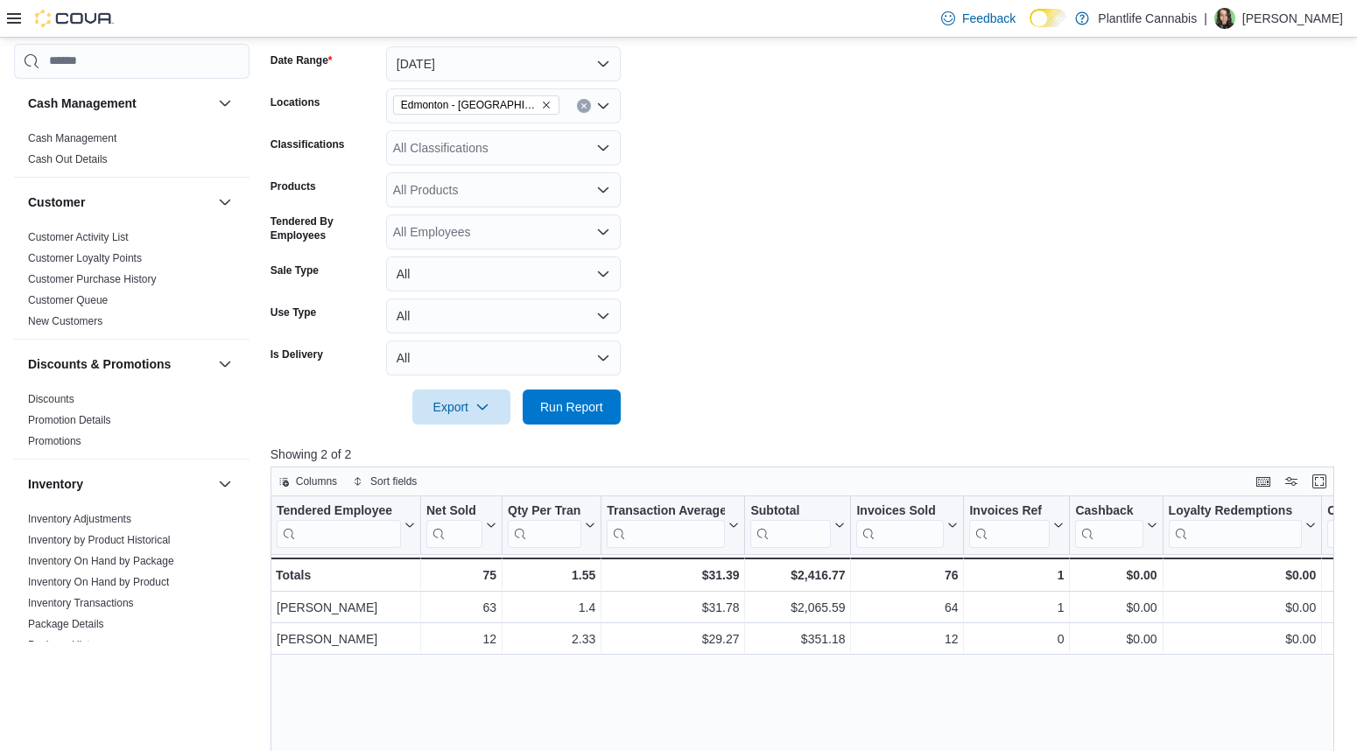
scroll to position [259, 0]
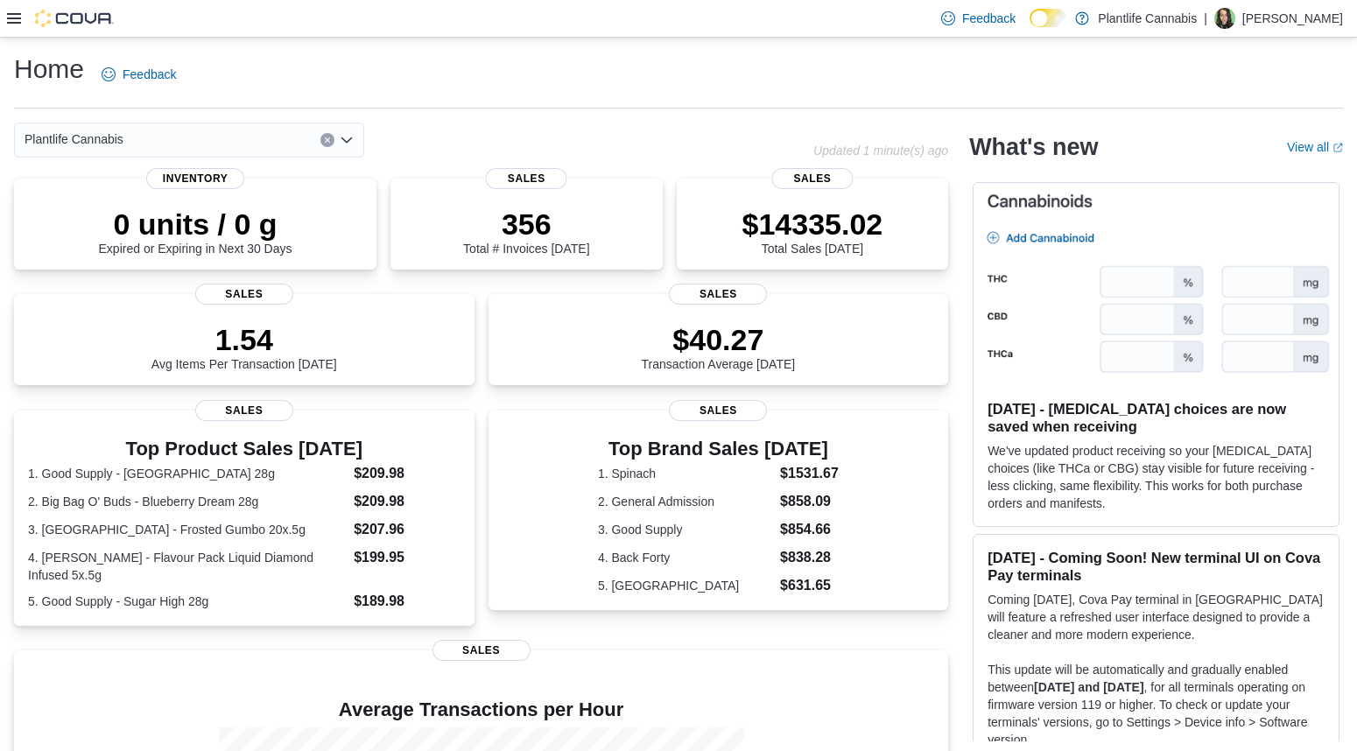
click at [14, 25] on div at bounding box center [60, 19] width 107 height 18
click at [13, 19] on icon at bounding box center [14, 18] width 14 height 14
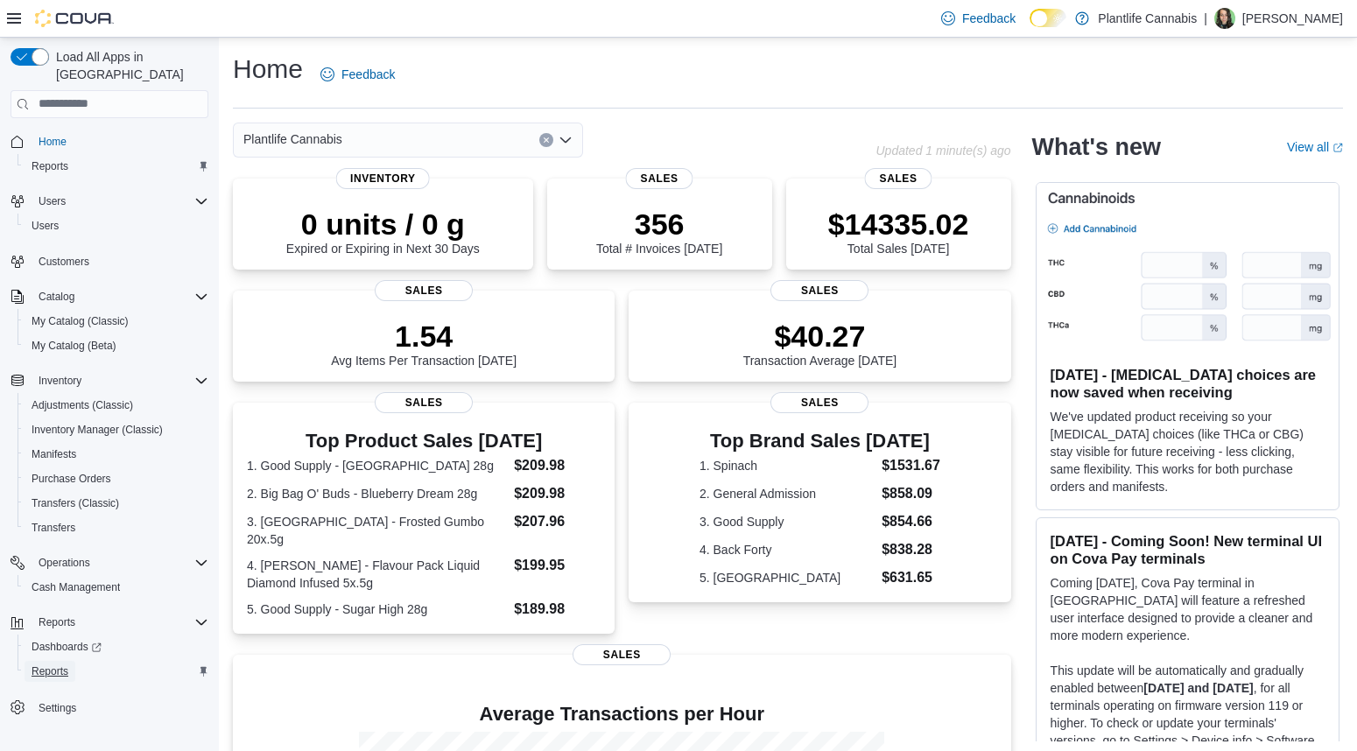
click at [50, 664] on span "Reports" at bounding box center [50, 671] width 37 height 14
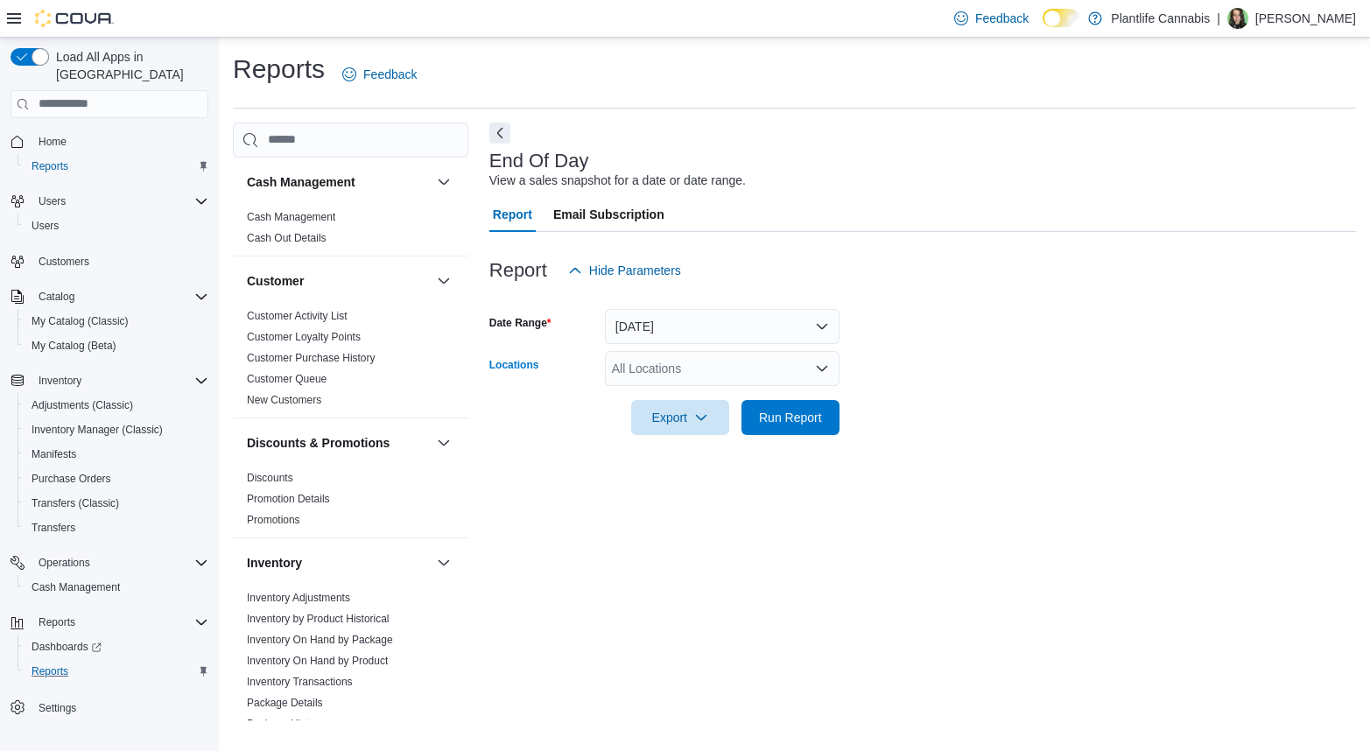
click at [696, 368] on div "All Locations" at bounding box center [722, 368] width 235 height 35
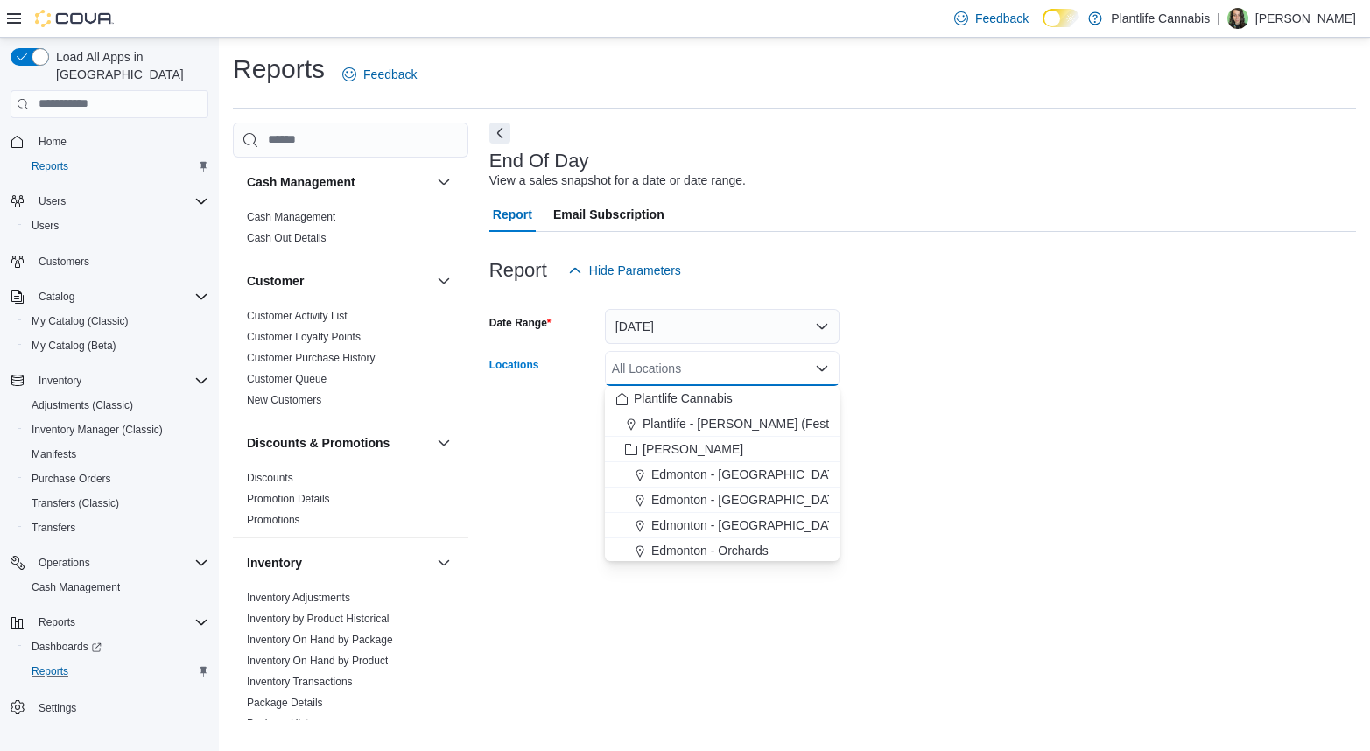
drag, startPoint x: 753, startPoint y: 476, endPoint x: 918, endPoint y: 372, distance: 195.5
click at [753, 476] on span "Edmonton - [GEOGRAPHIC_DATA]" at bounding box center [748, 475] width 194 height 18
click at [968, 330] on form "Date Range [DATE] Locations [GEOGRAPHIC_DATA] - [GEOGRAPHIC_DATA] box. Selected…" at bounding box center [922, 361] width 867 height 147
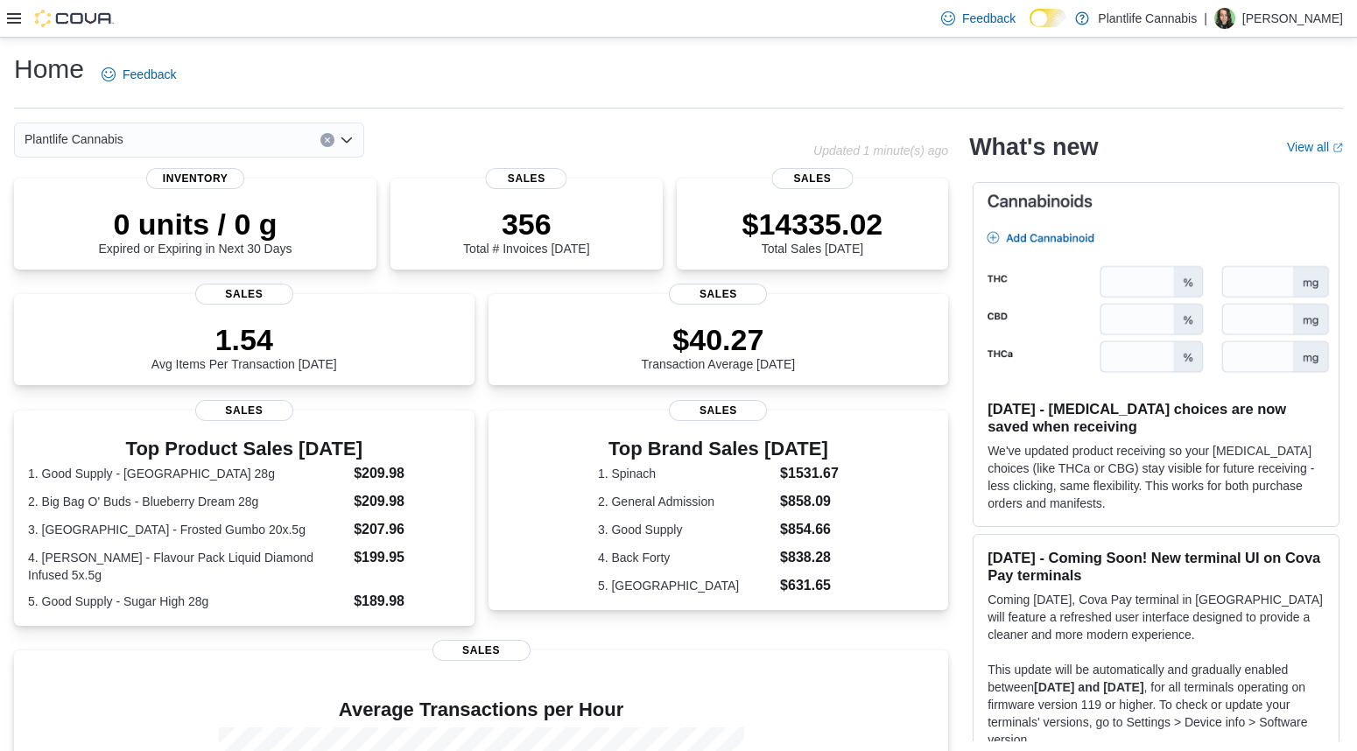
click at [16, 15] on icon at bounding box center [14, 18] width 14 height 14
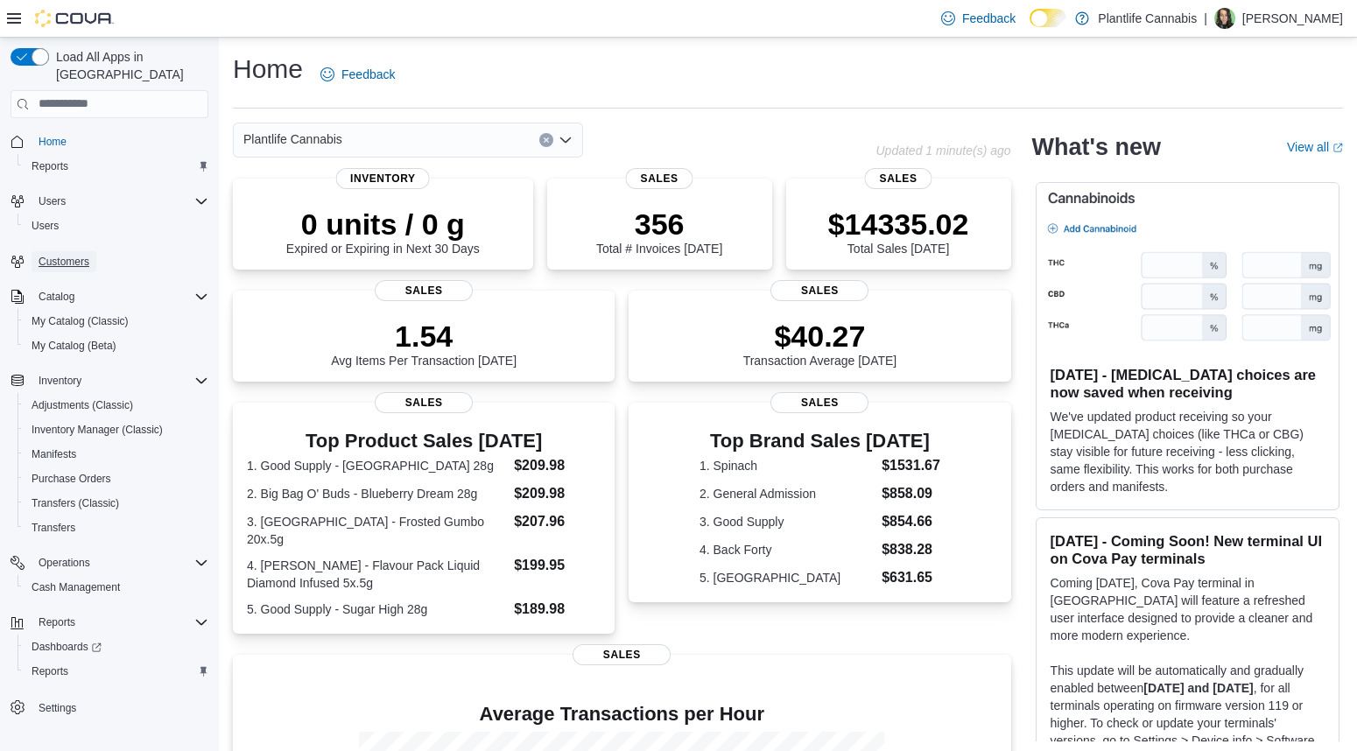
click at [62, 255] on span "Customers" at bounding box center [64, 262] width 51 height 14
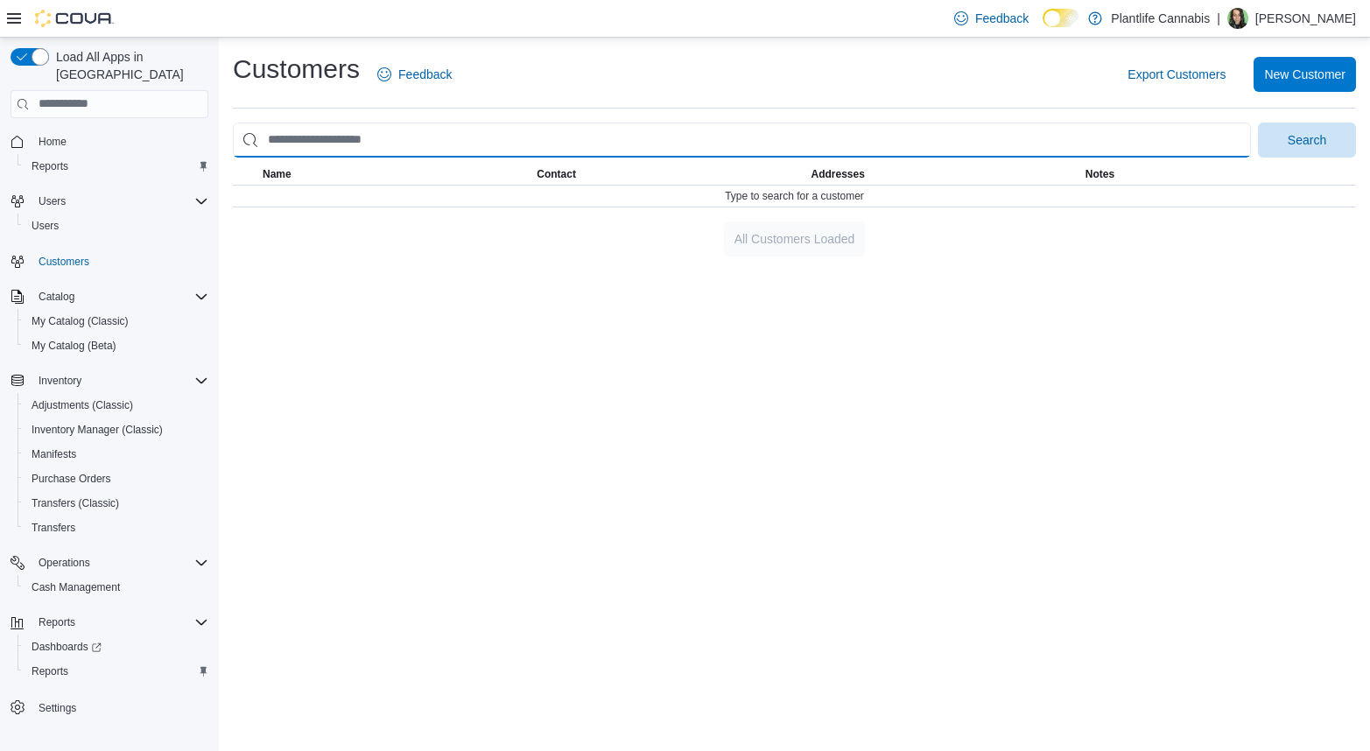
click at [323, 137] on input "search" at bounding box center [742, 140] width 1018 height 35
type input "**********"
click at [1258, 123] on button "Search" at bounding box center [1307, 140] width 98 height 35
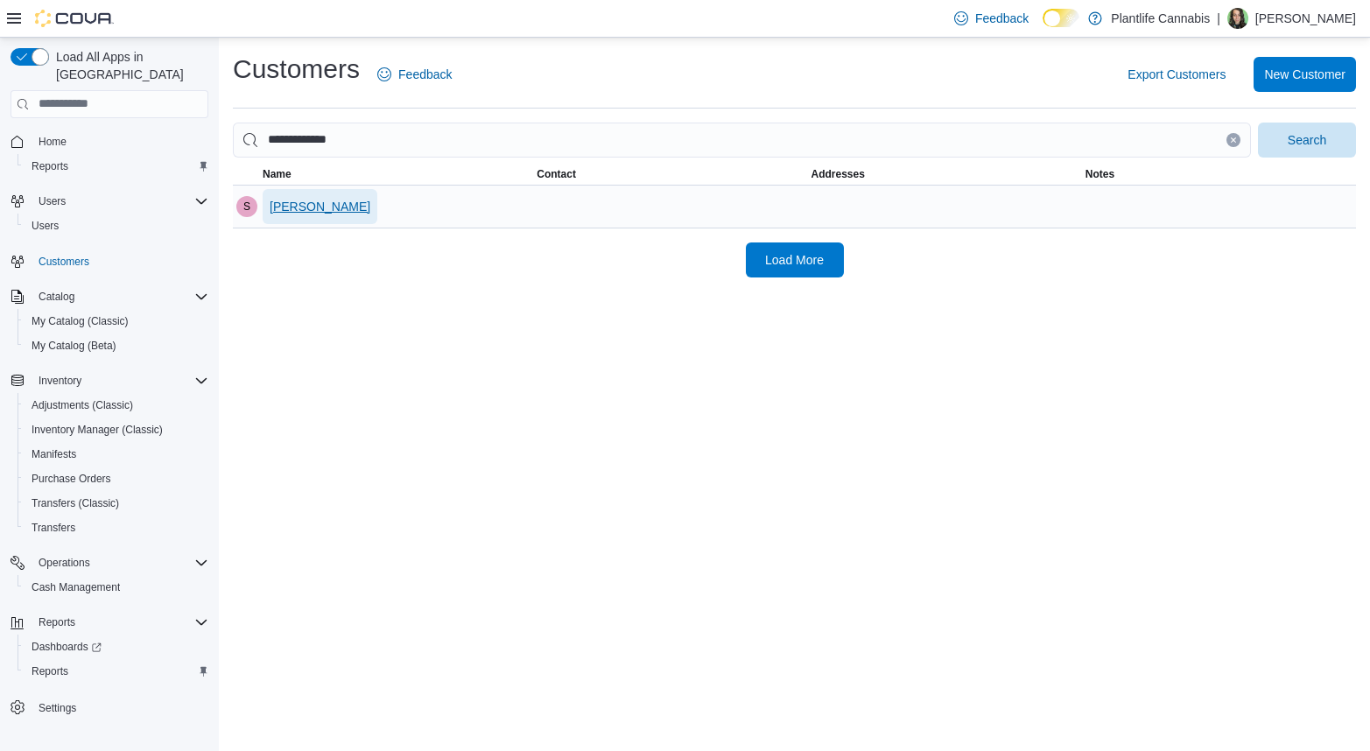
click at [306, 207] on span "[PERSON_NAME]" at bounding box center [320, 207] width 101 height 18
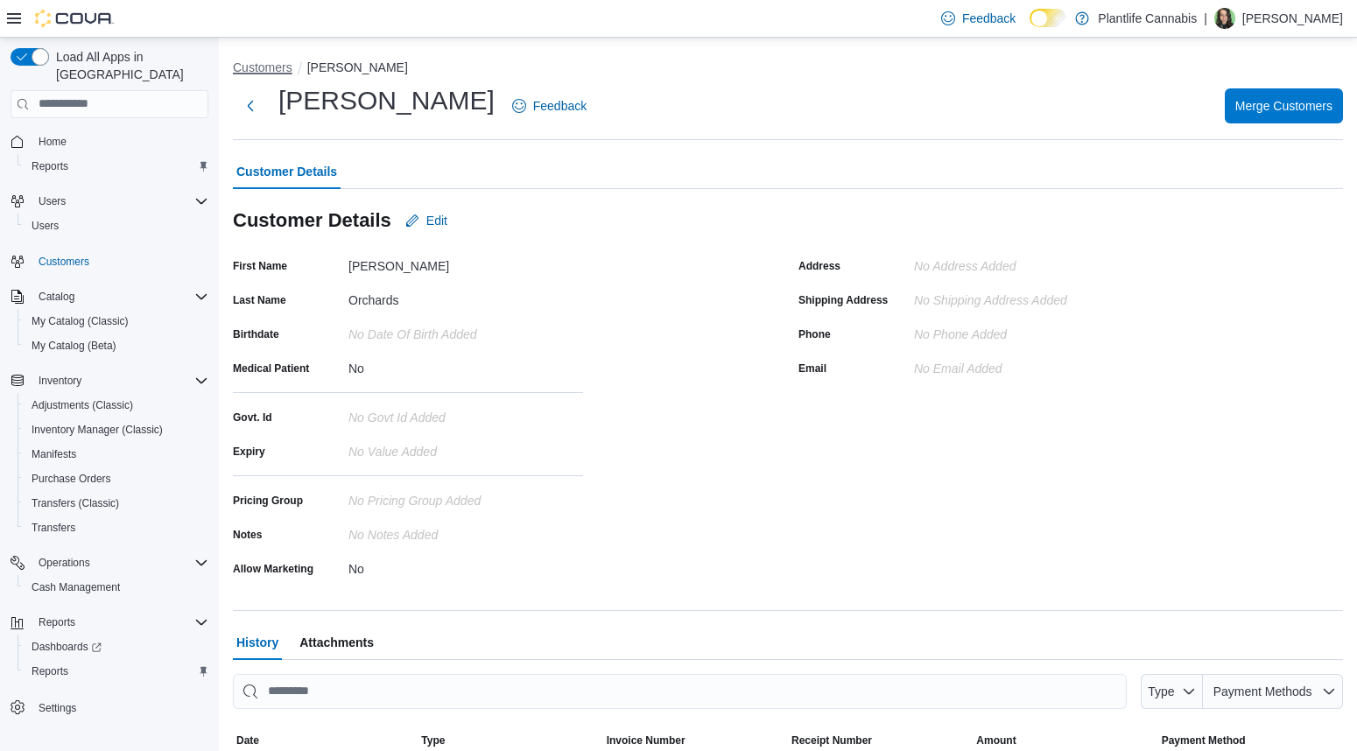
click at [285, 67] on button "Customers" at bounding box center [263, 67] width 60 height 14
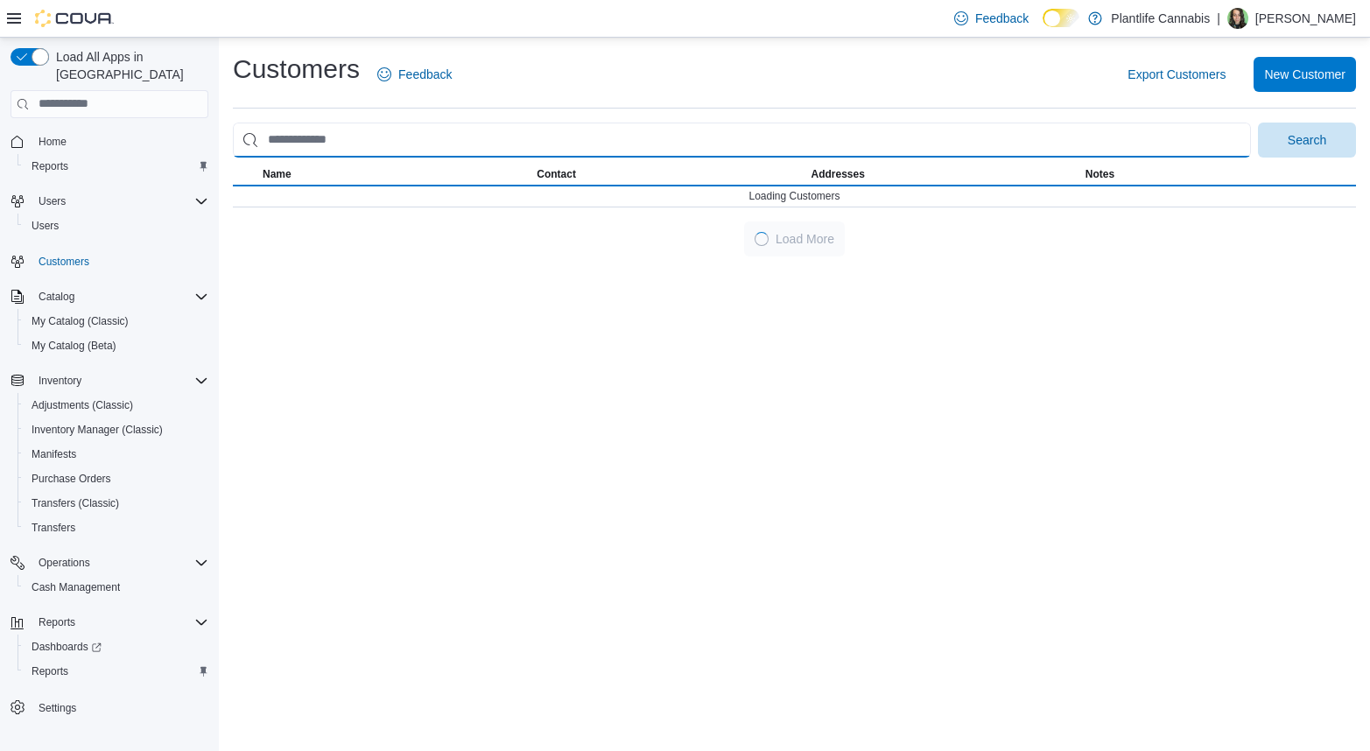
click at [426, 141] on input "search" at bounding box center [742, 140] width 1018 height 35
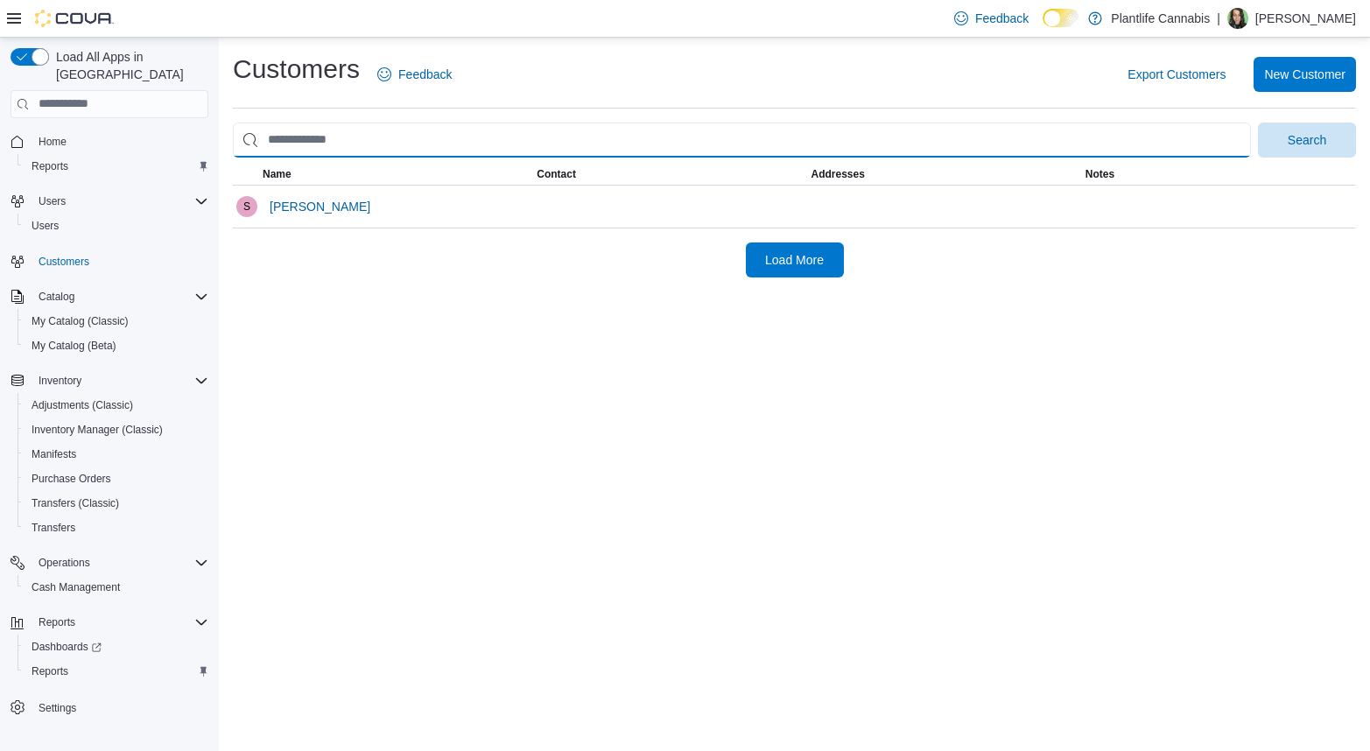
type input "**********"
click at [1258, 123] on button "Search" at bounding box center [1307, 140] width 98 height 35
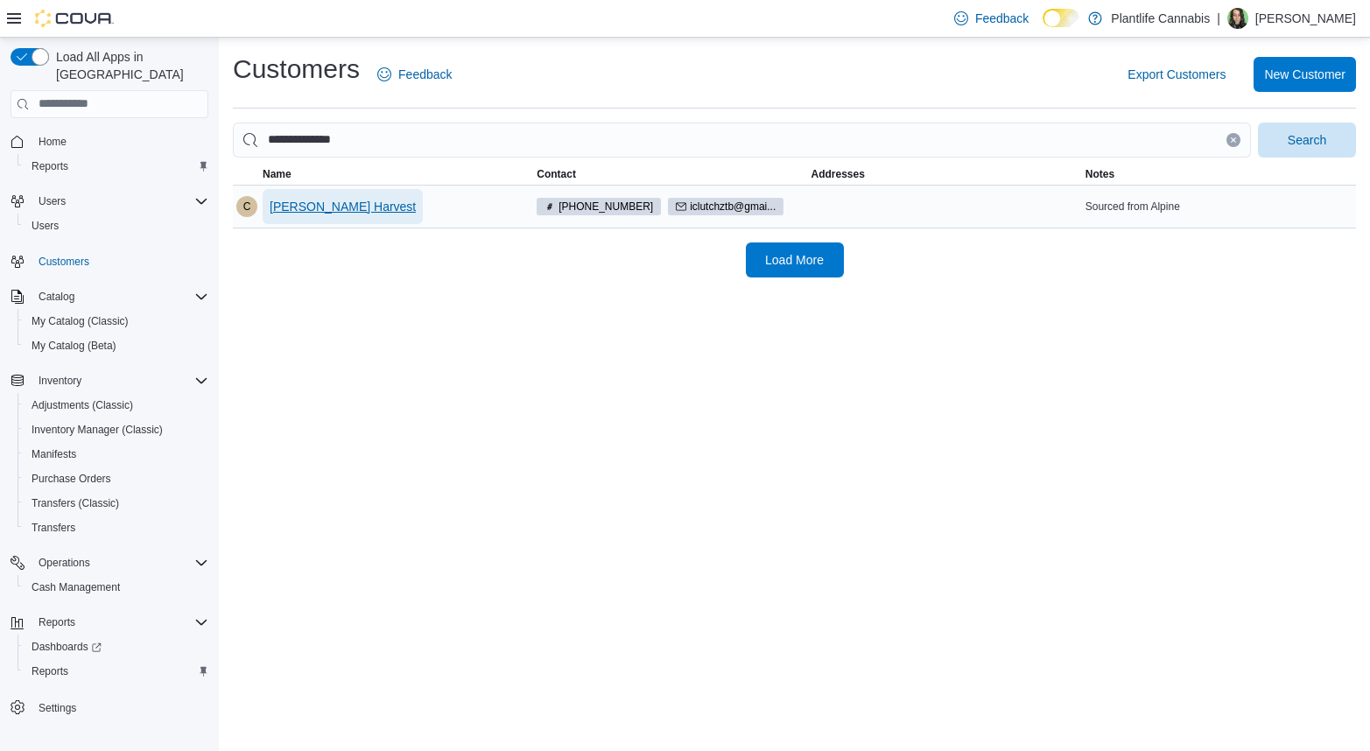
click at [327, 211] on span "[PERSON_NAME] Harvest" at bounding box center [343, 207] width 146 height 18
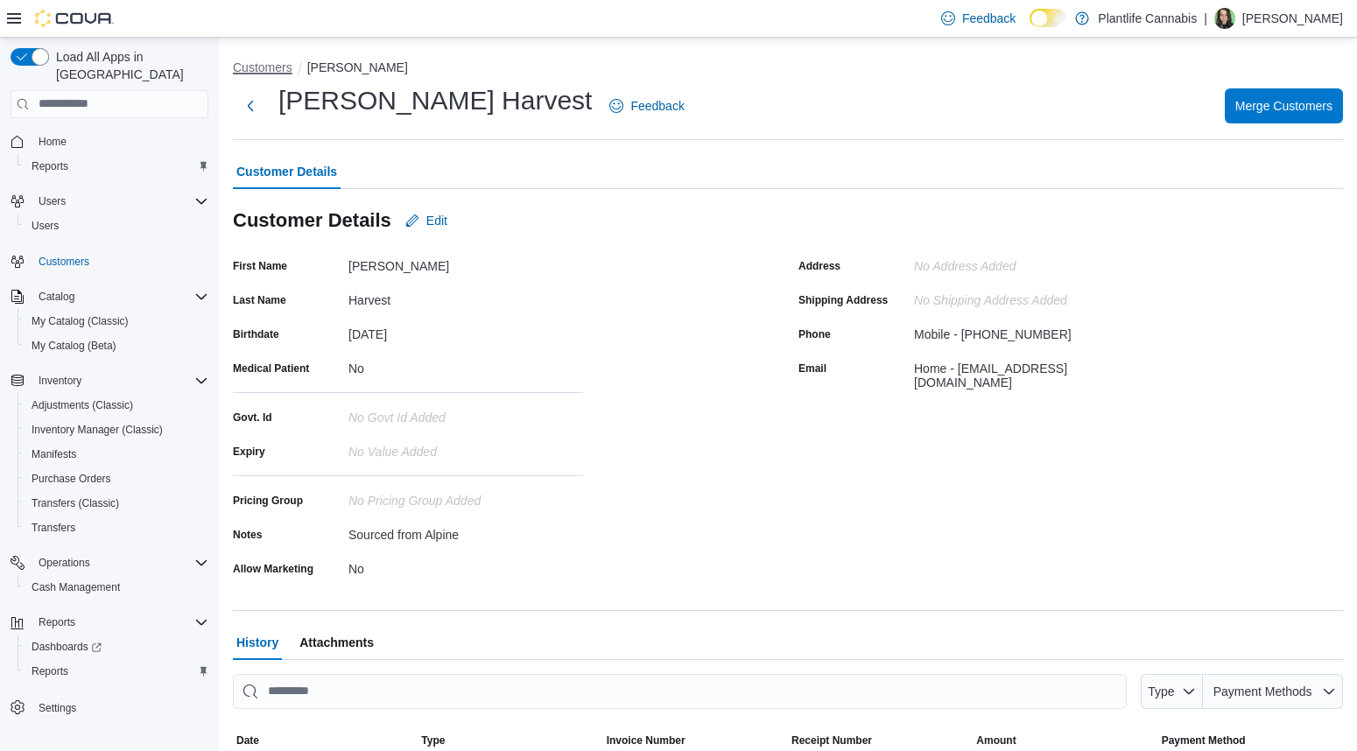
click at [249, 69] on button "Customers" at bounding box center [263, 67] width 60 height 14
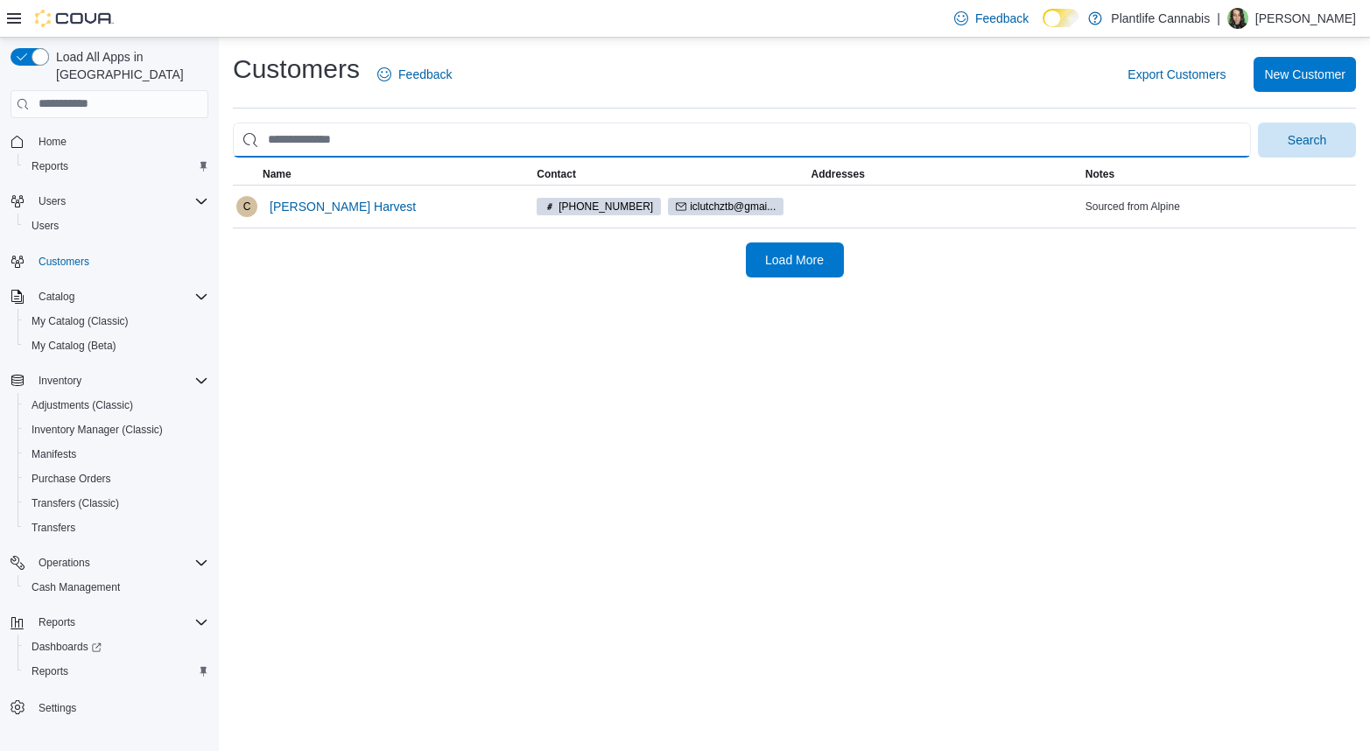
click at [326, 144] on input "search" at bounding box center [742, 140] width 1018 height 35
click at [1258, 123] on button "Search" at bounding box center [1307, 140] width 98 height 35
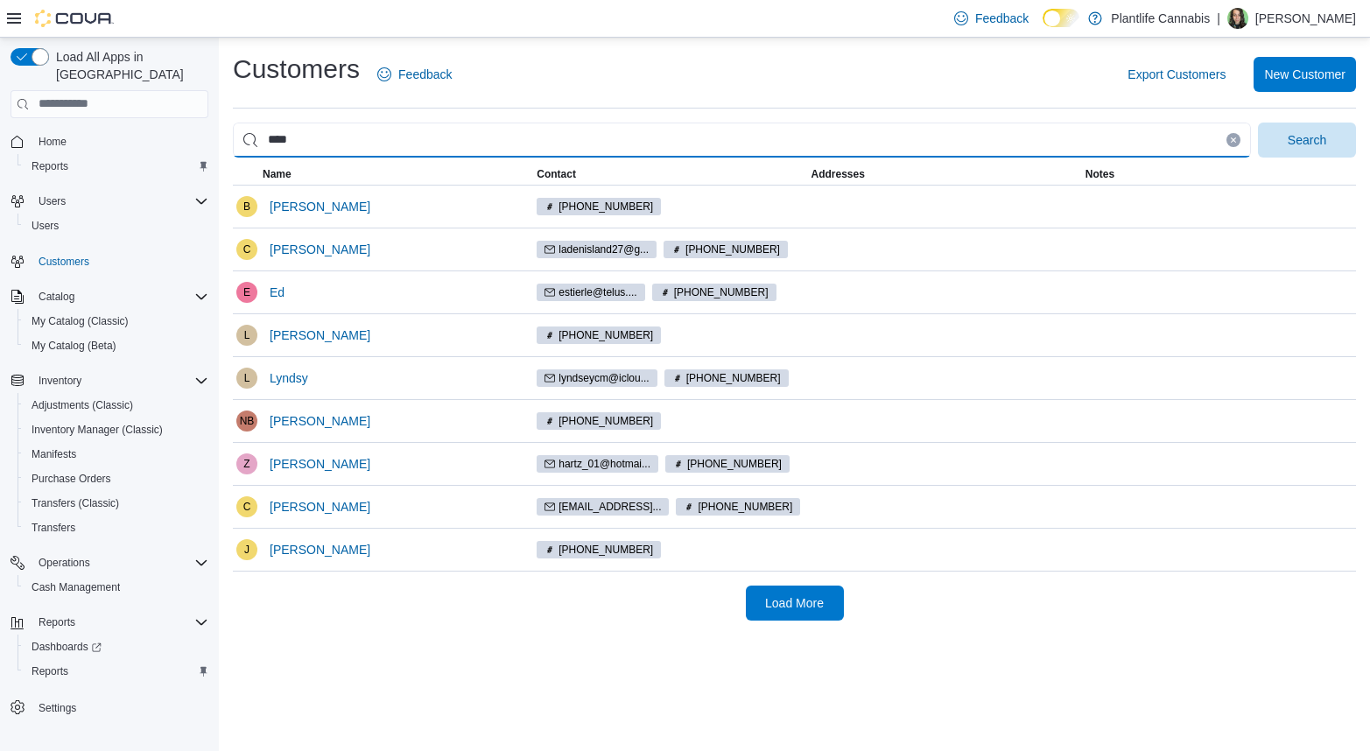
drag, startPoint x: 350, startPoint y: 128, endPoint x: 370, endPoint y: 136, distance: 21.6
click at [370, 136] on input "****" at bounding box center [742, 140] width 1018 height 35
type input "********"
click at [1258, 123] on button "Search" at bounding box center [1307, 140] width 98 height 35
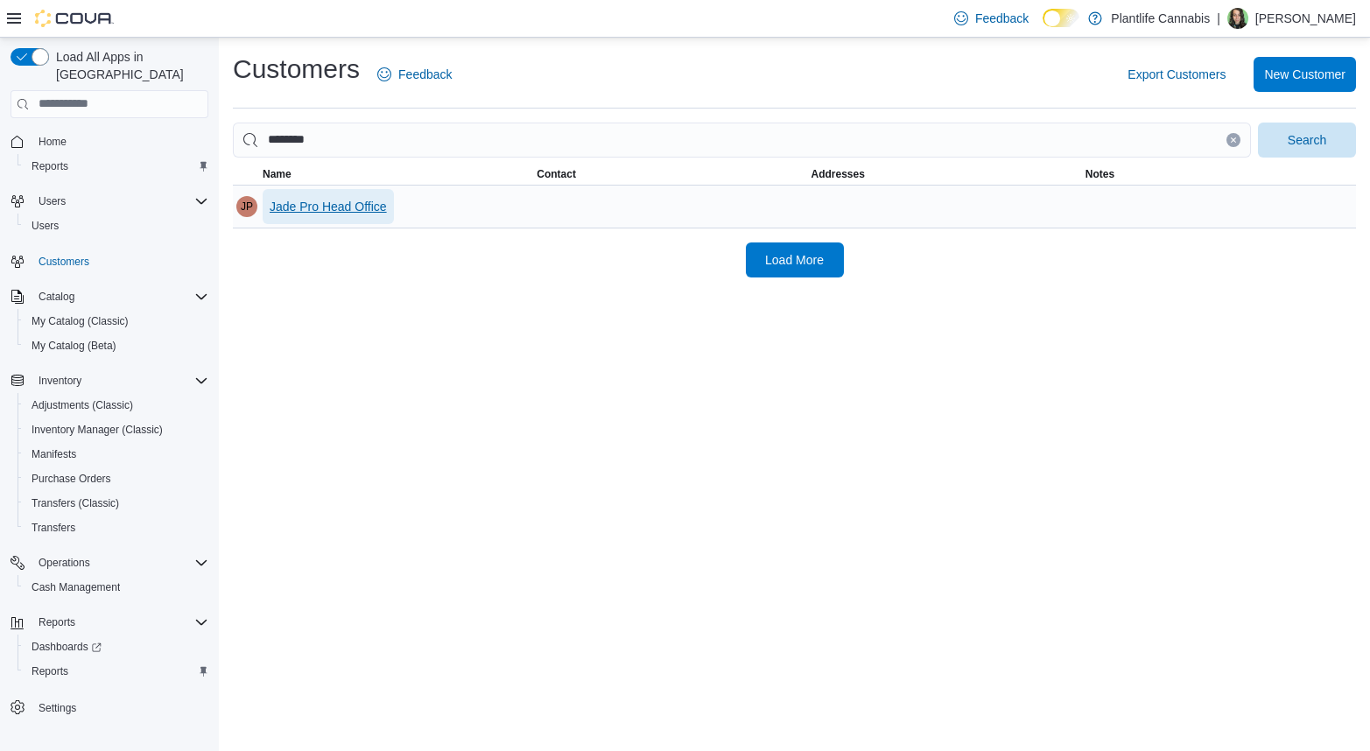
click at [334, 199] on span "Jade Pro Head Office" at bounding box center [328, 207] width 117 height 18
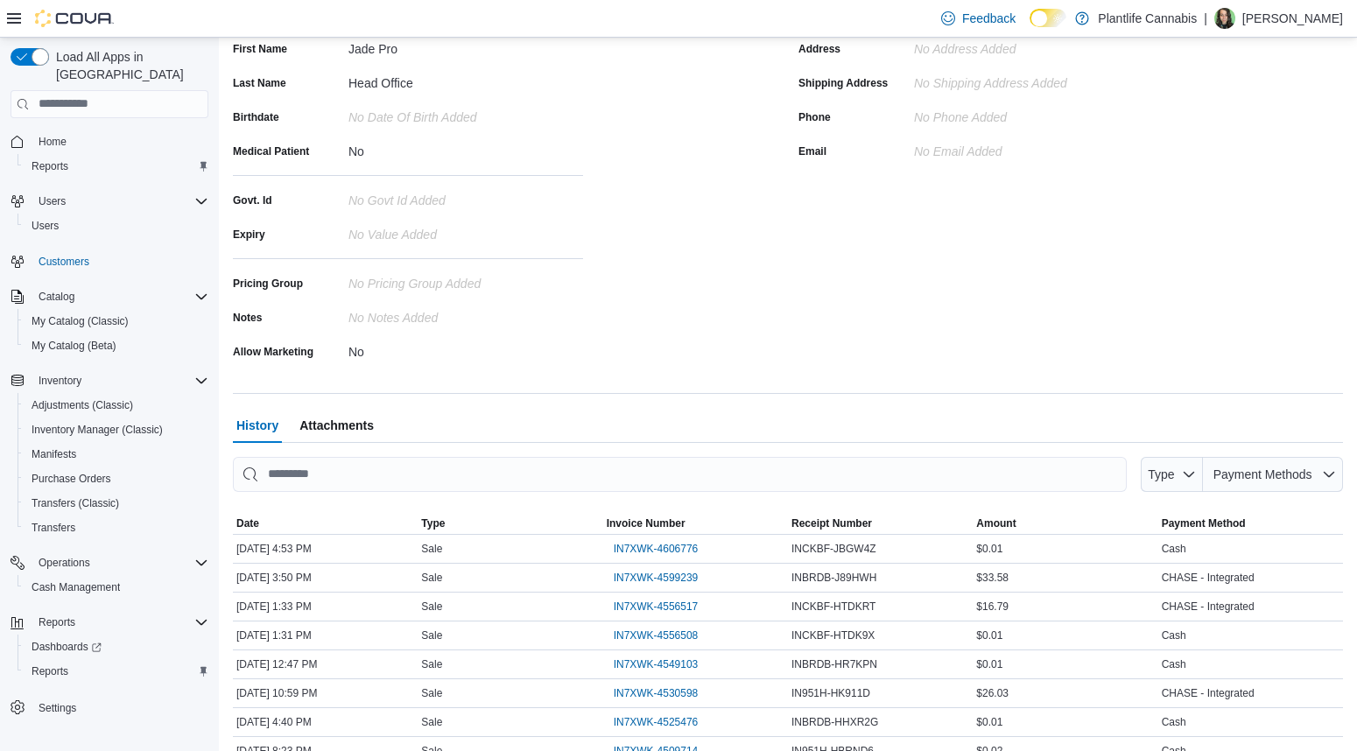
scroll to position [293, 0]
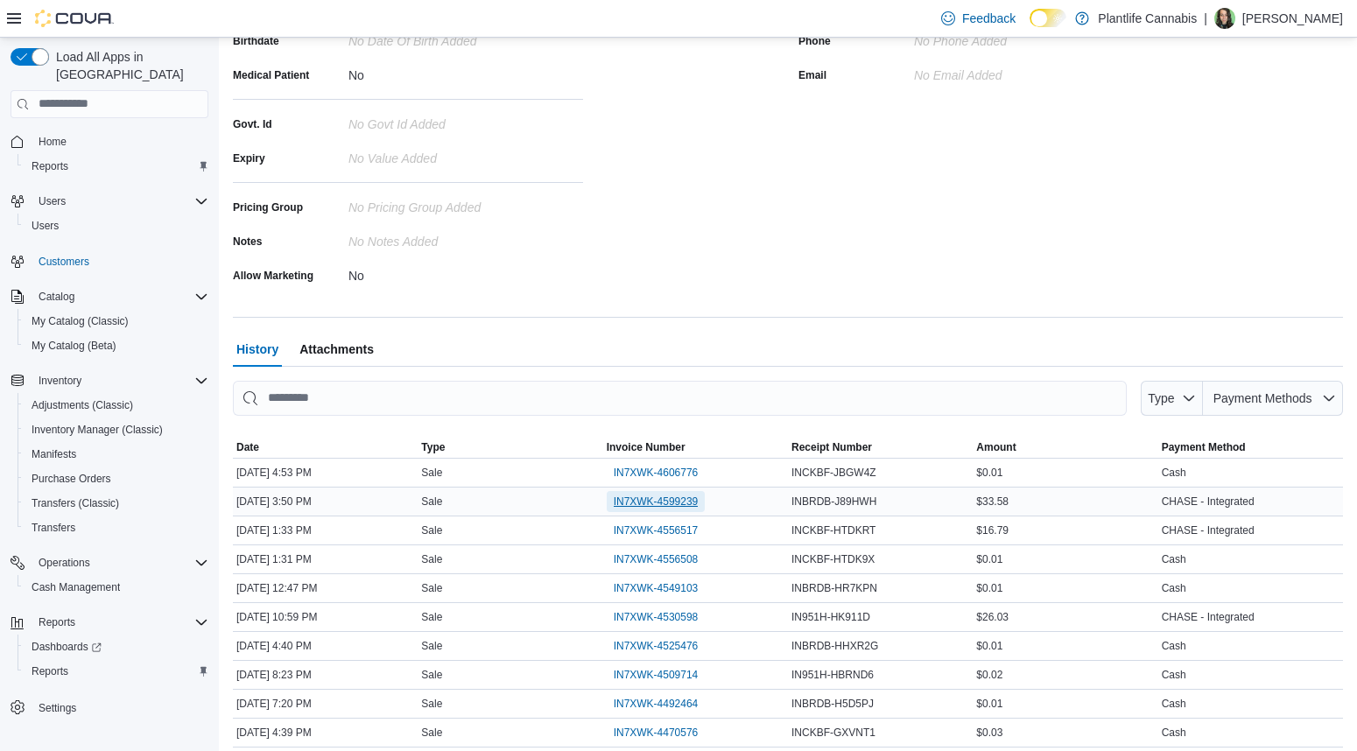
click at [666, 505] on span "IN7XWK-4599239" at bounding box center [656, 502] width 85 height 14
click at [627, 473] on span "IN7XWK-4606776" at bounding box center [656, 473] width 85 height 14
click at [659, 299] on div at bounding box center [788, 296] width 1110 height 14
